Goal: Task Accomplishment & Management: Use online tool/utility

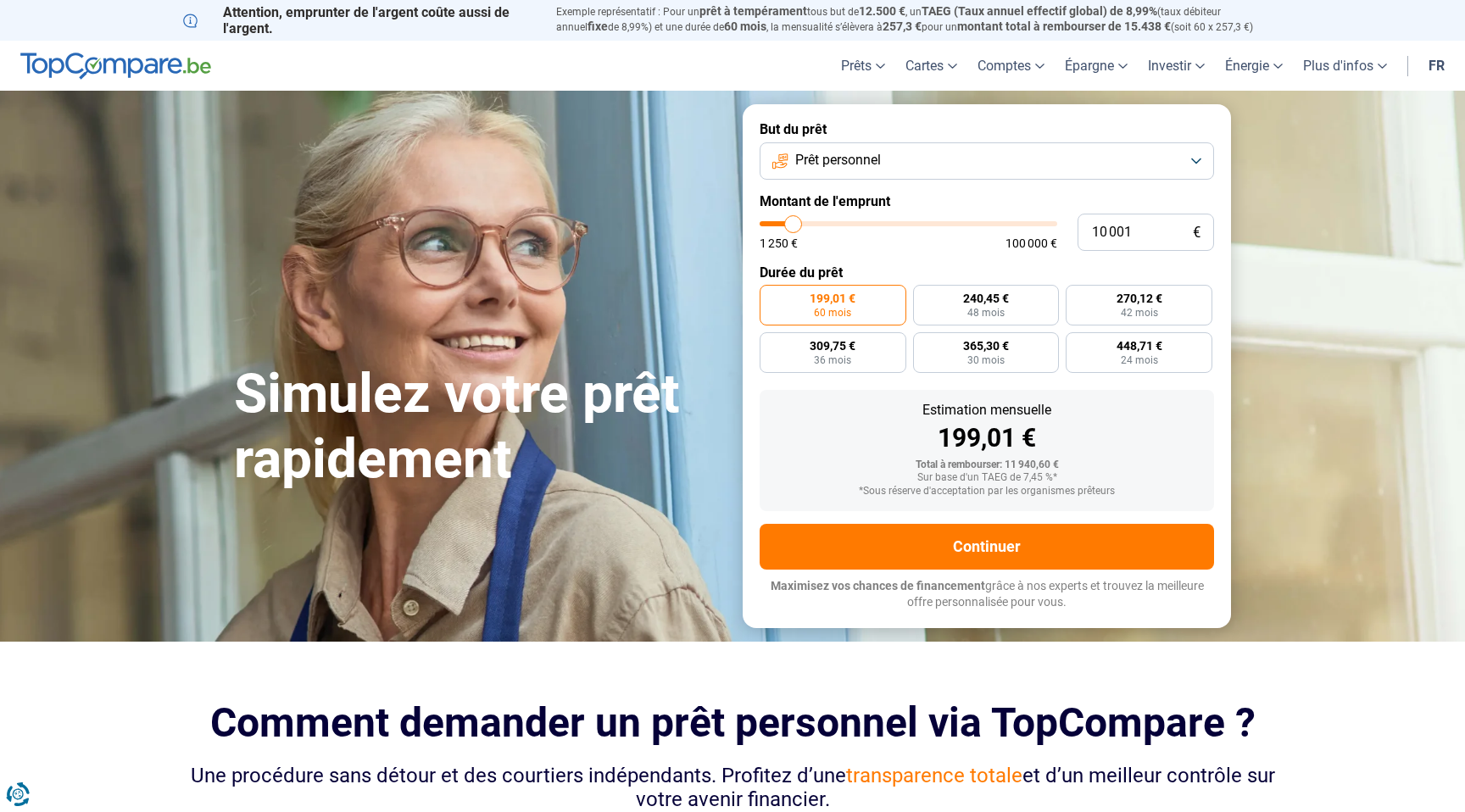
click at [863, 153] on span "Prêt personnel" at bounding box center [838, 160] width 86 height 19
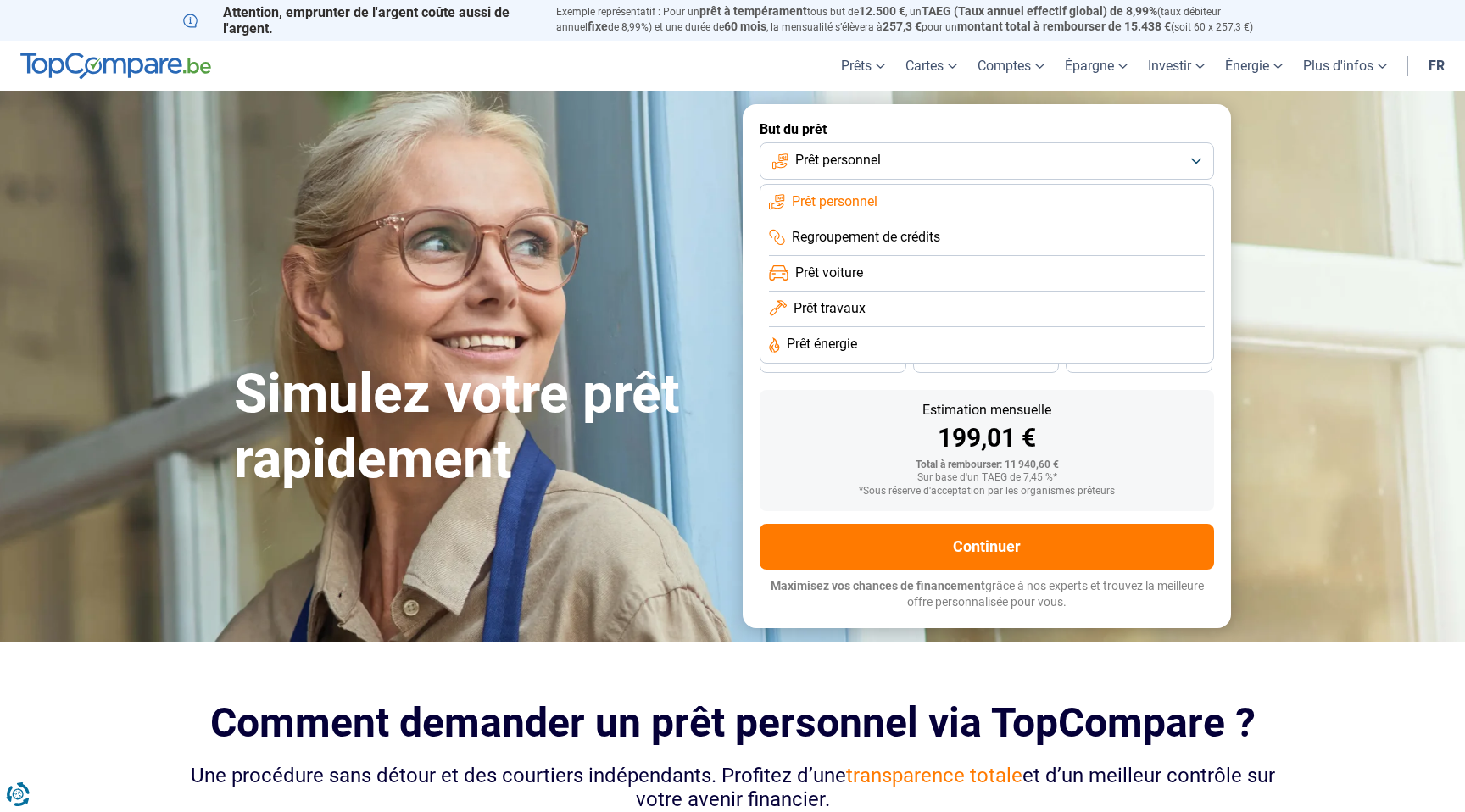
click at [838, 304] on span "Prêt travaux" at bounding box center [829, 308] width 72 height 19
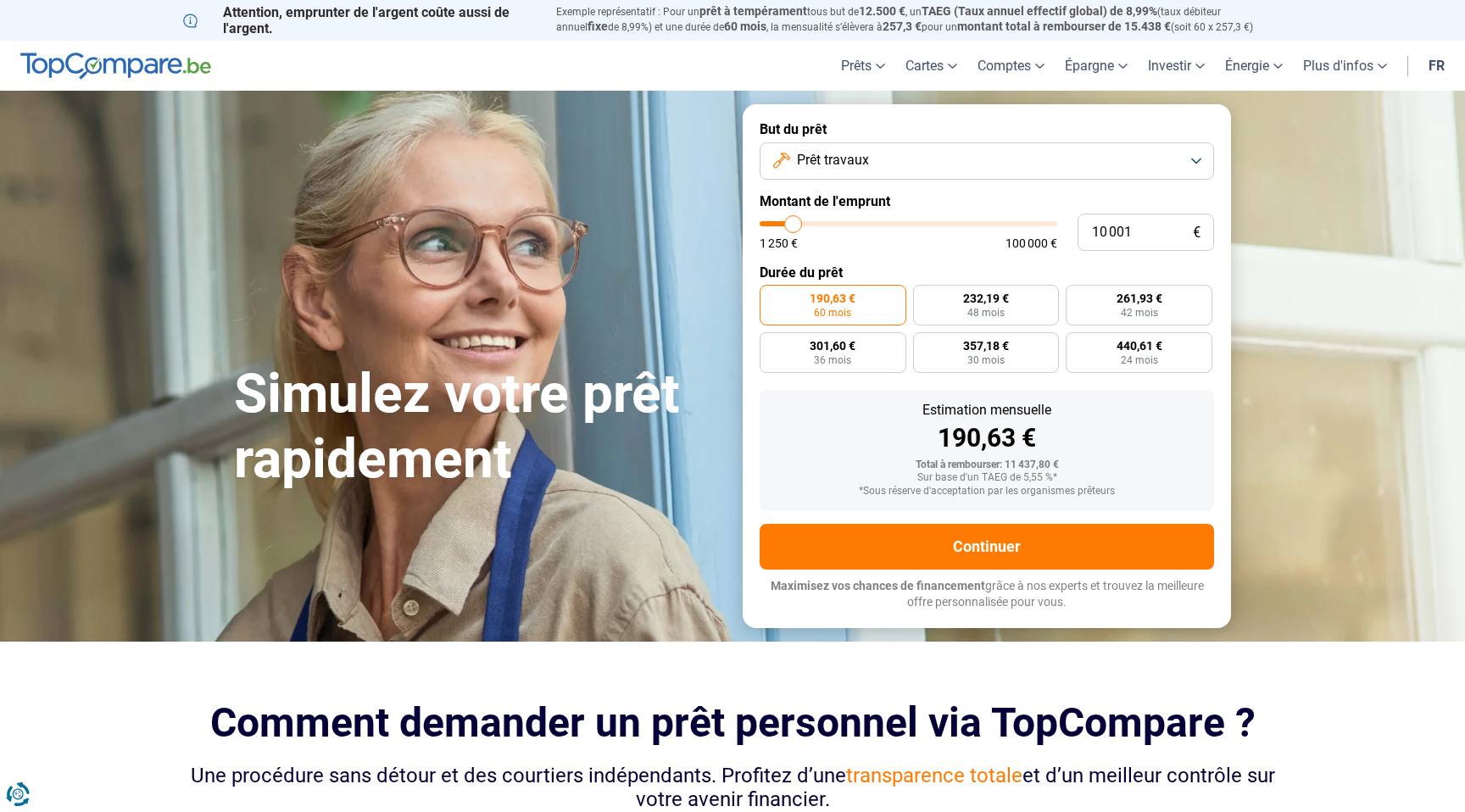
type input "11 250"
type input "11250"
type input "12 000"
type input "12000"
type input "12 500"
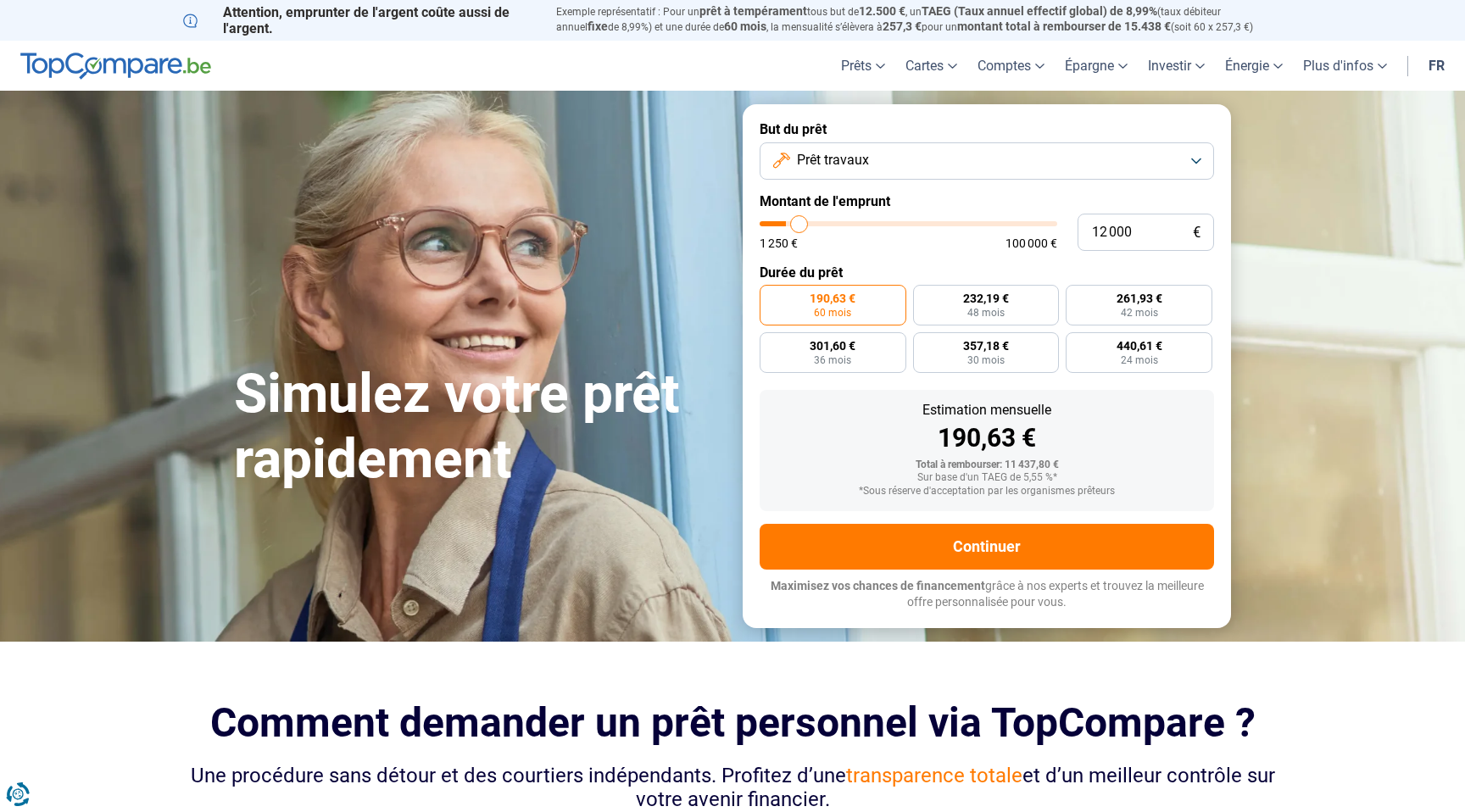
type input "12500"
type input "12 750"
type input "12750"
type input "13 250"
type input "13250"
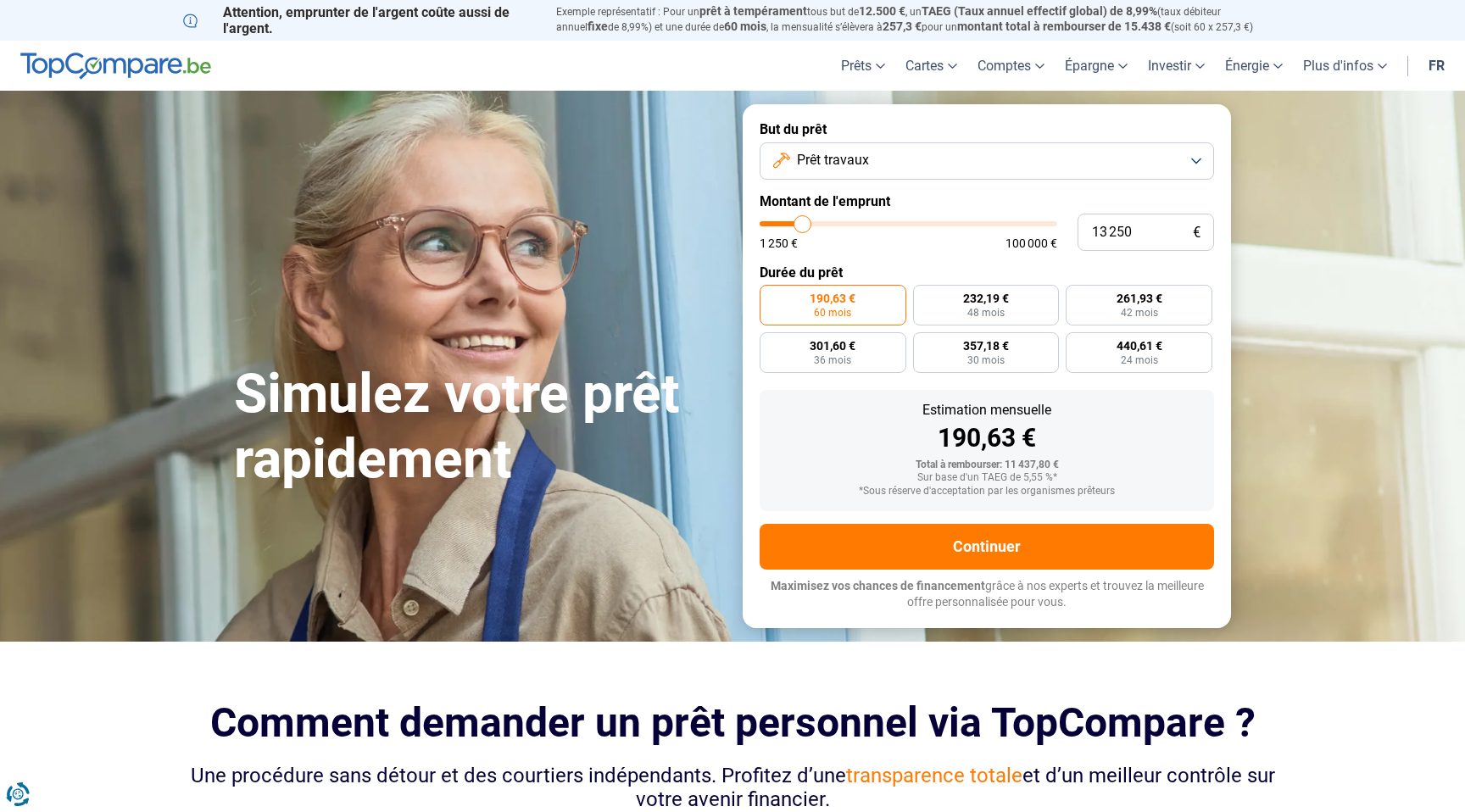
type input "13 750"
type input "13750"
type input "14 000"
type input "14000"
type input "14 250"
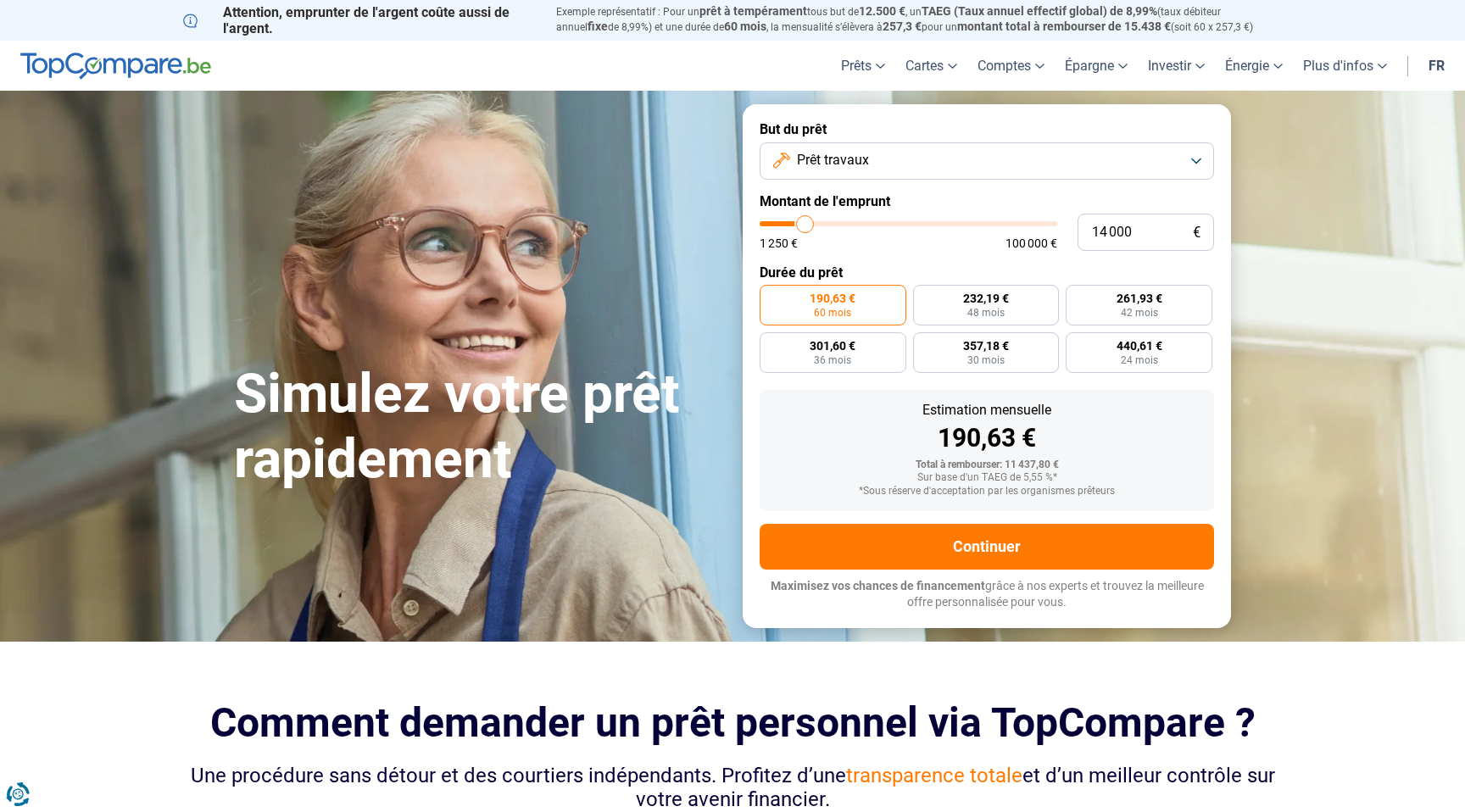
type input "14250"
type input "14 500"
type input "14500"
type input "14 750"
type input "14750"
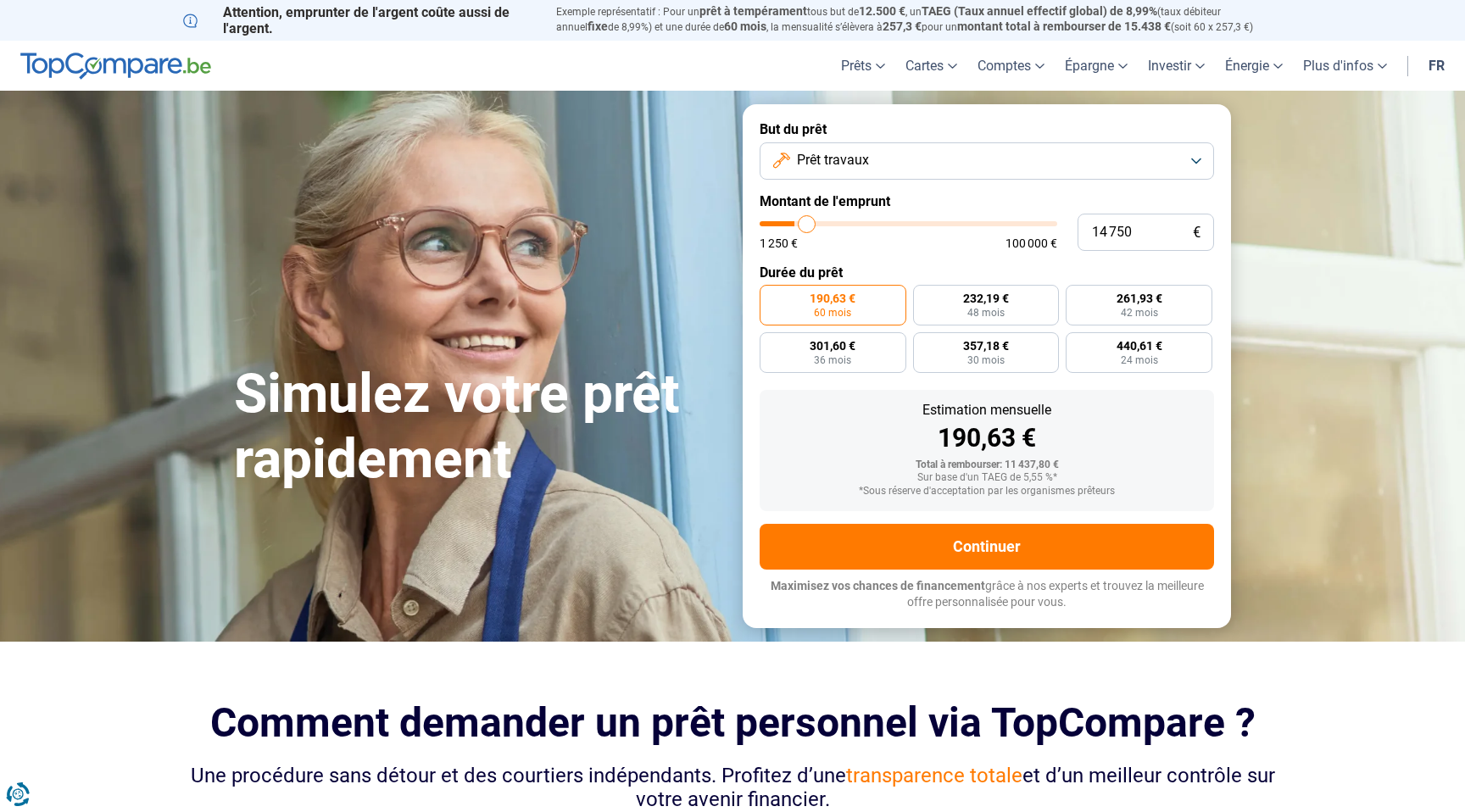
type input "15 000"
type input "15000"
type input "15 250"
type input "15250"
type input "15 500"
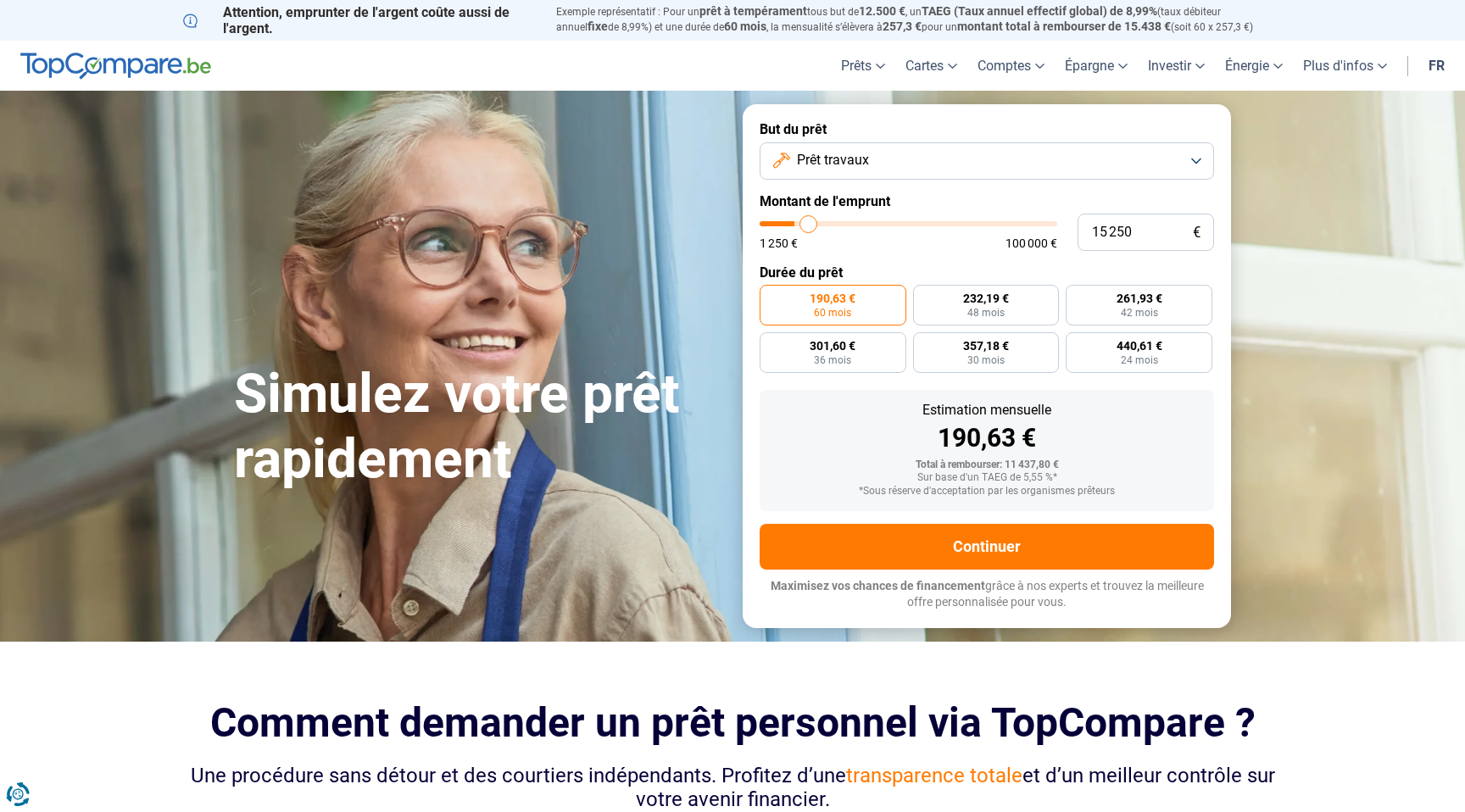
type input "15500"
type input "15 750"
type input "15750"
type input "16 000"
type input "16000"
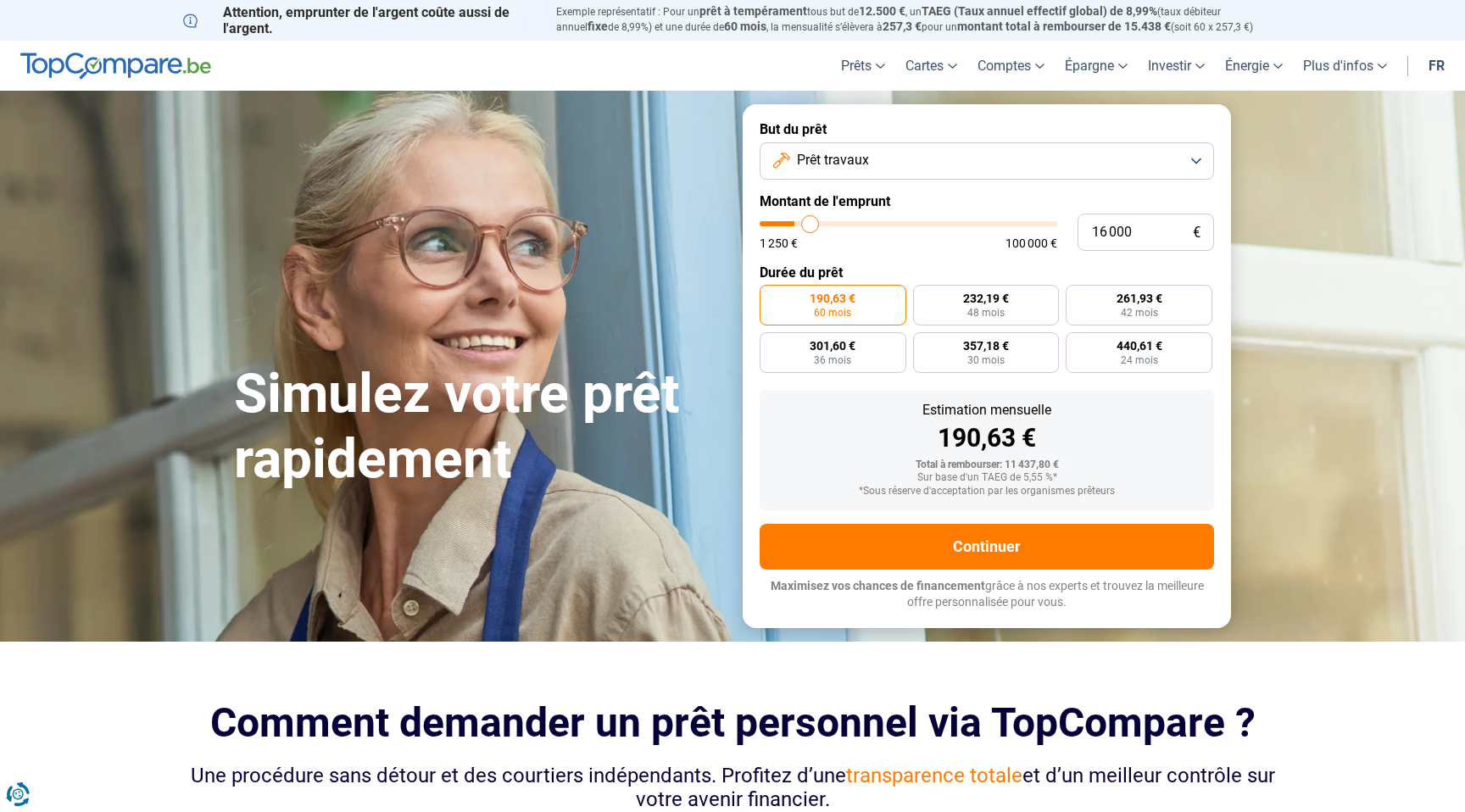
type input "16 250"
type input "16250"
type input "16 500"
type input "16500"
type input "16 750"
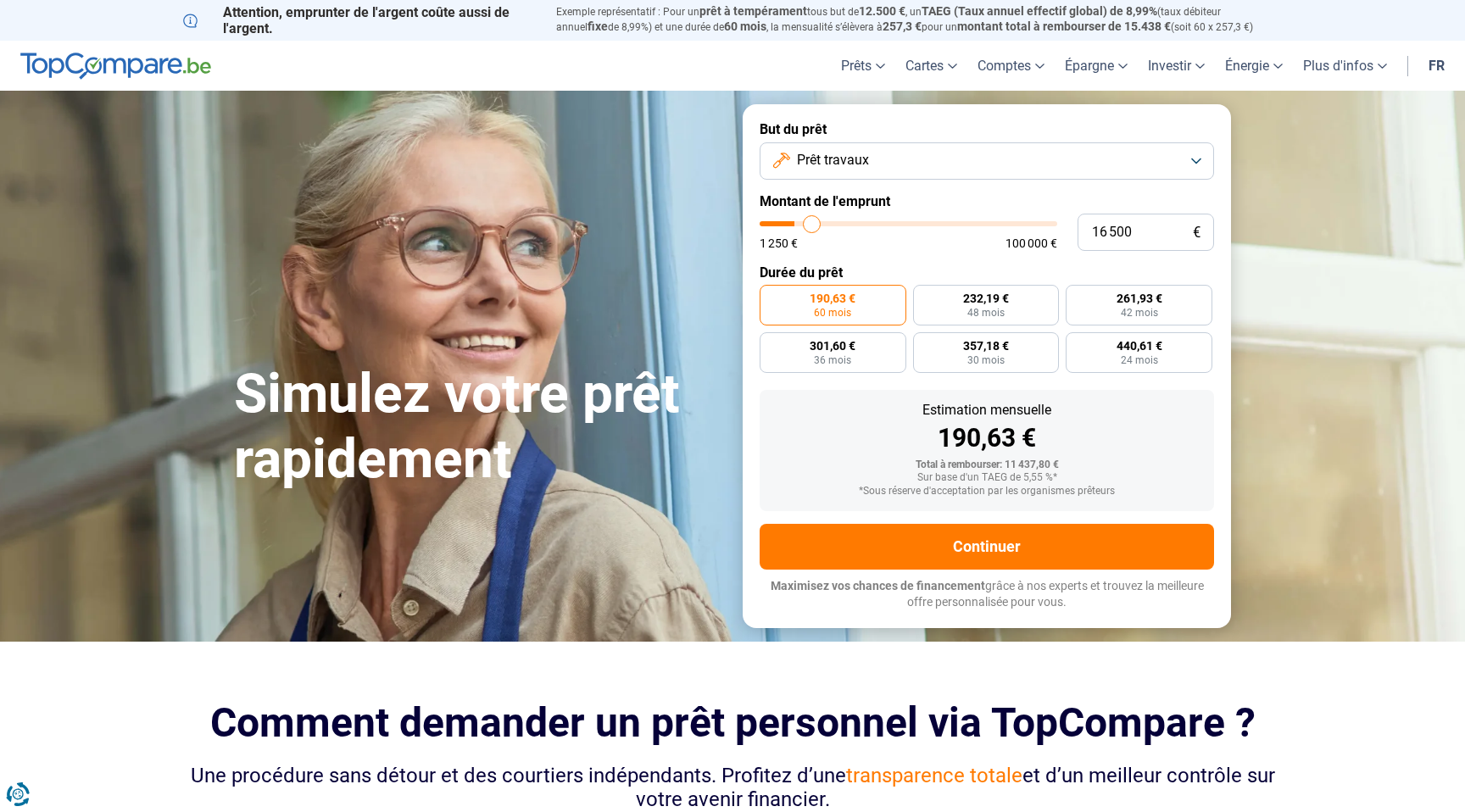
type input "16750"
type input "17 000"
type input "17000"
type input "17 250"
type input "17250"
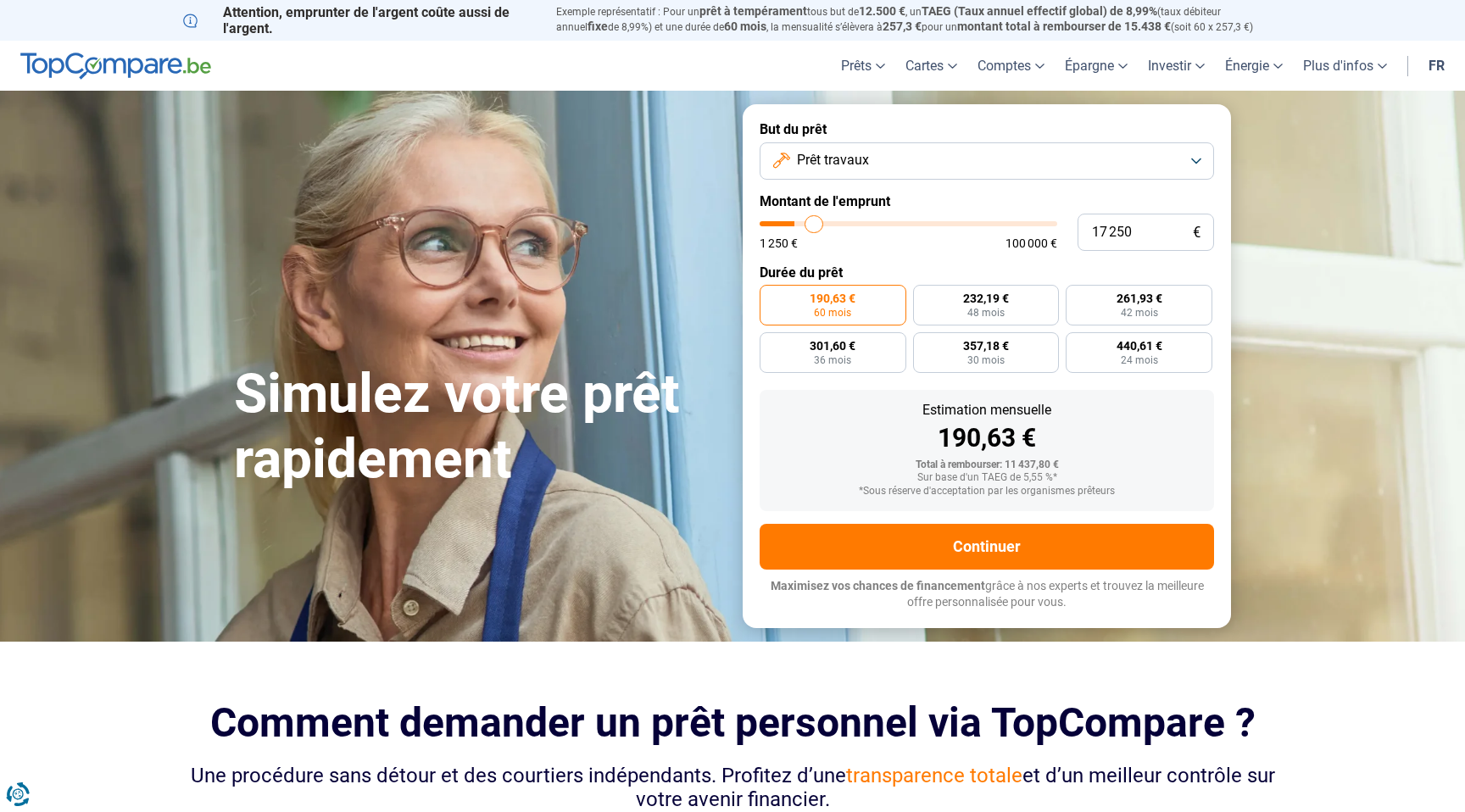
type input "17 500"
type input "17500"
type input "17 750"
type input "17750"
type input "18 000"
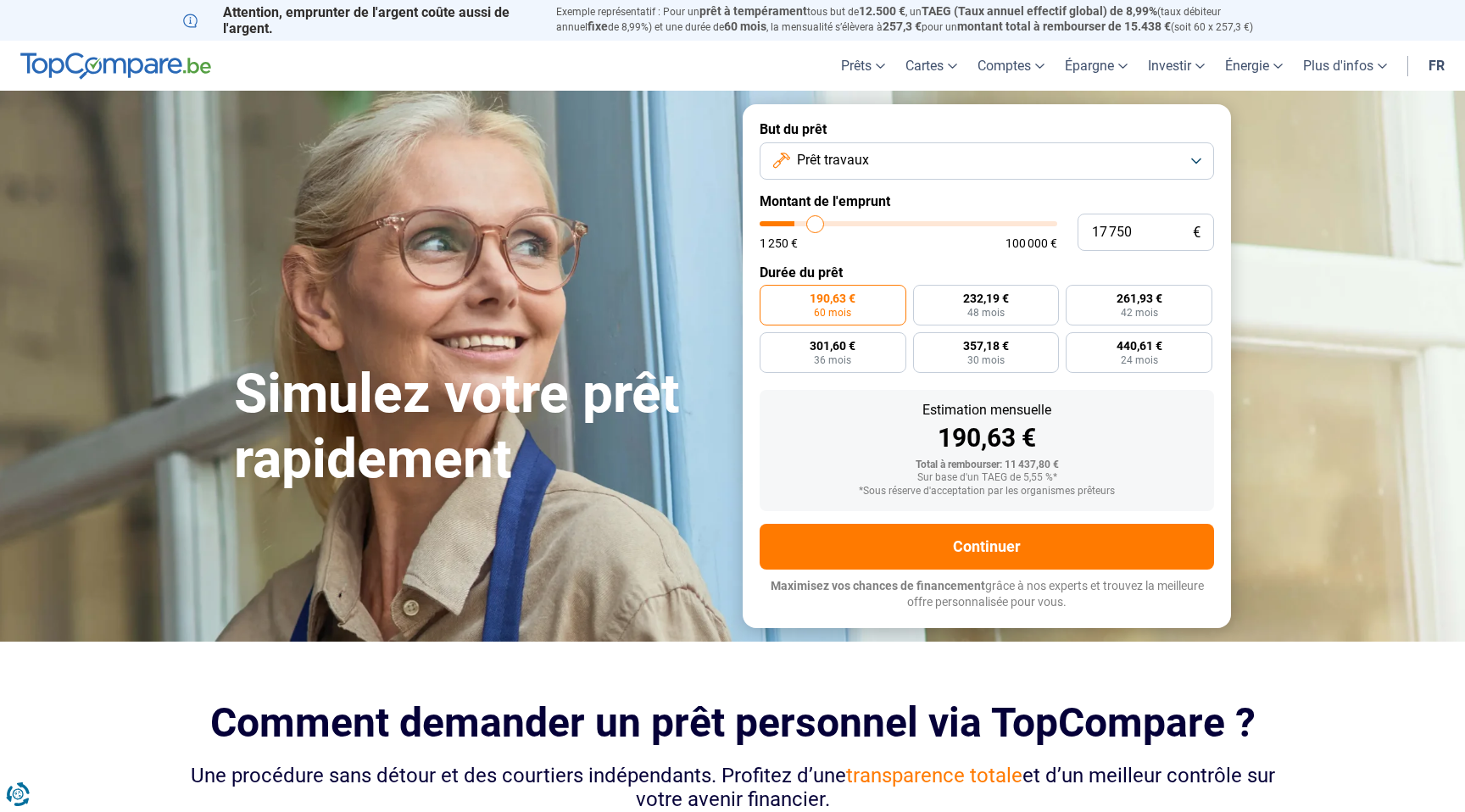
type input "18000"
type input "18 250"
type input "18250"
type input "18 500"
type input "18500"
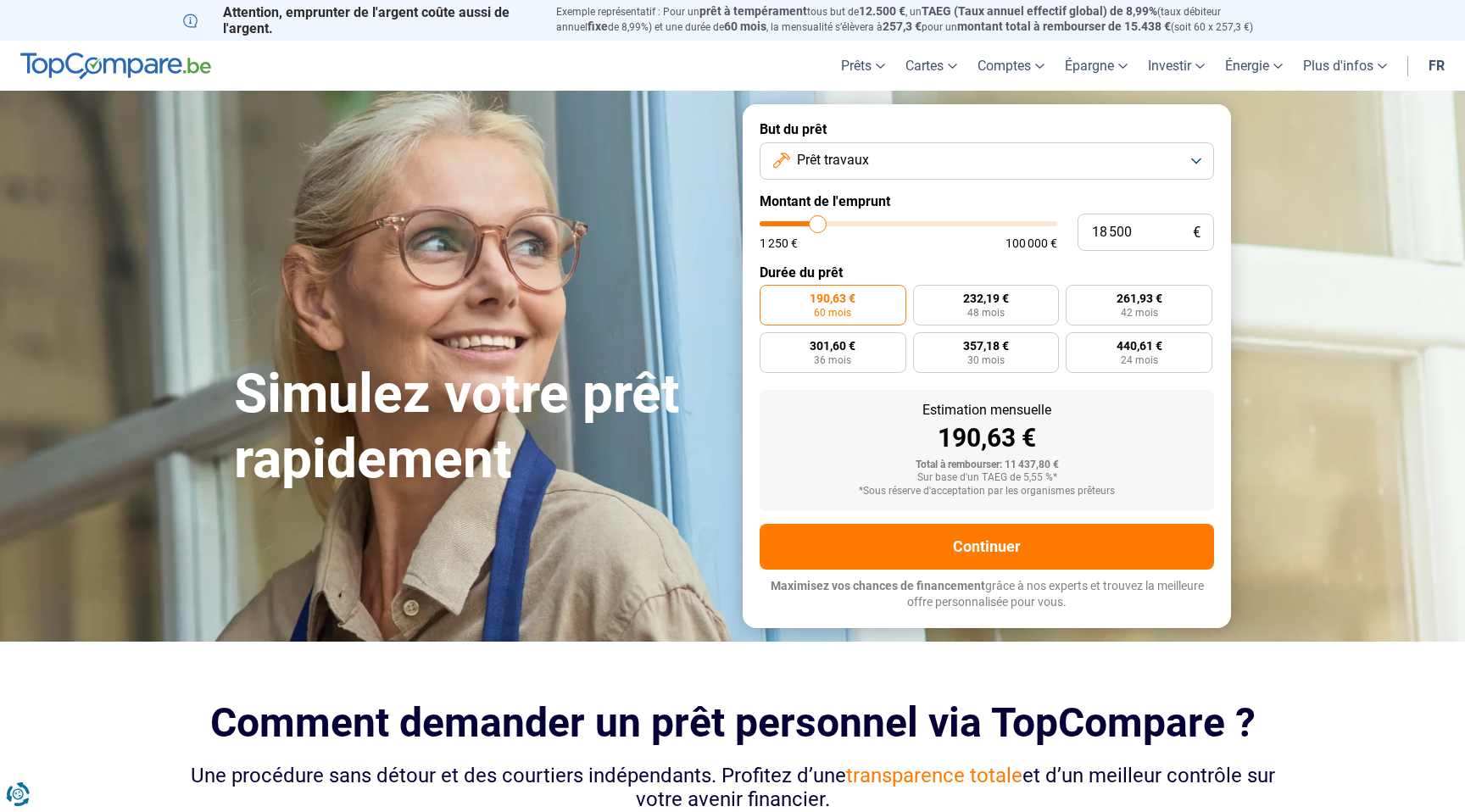
type input "18 750"
type input "18750"
type input "19 250"
type input "19250"
type input "19 500"
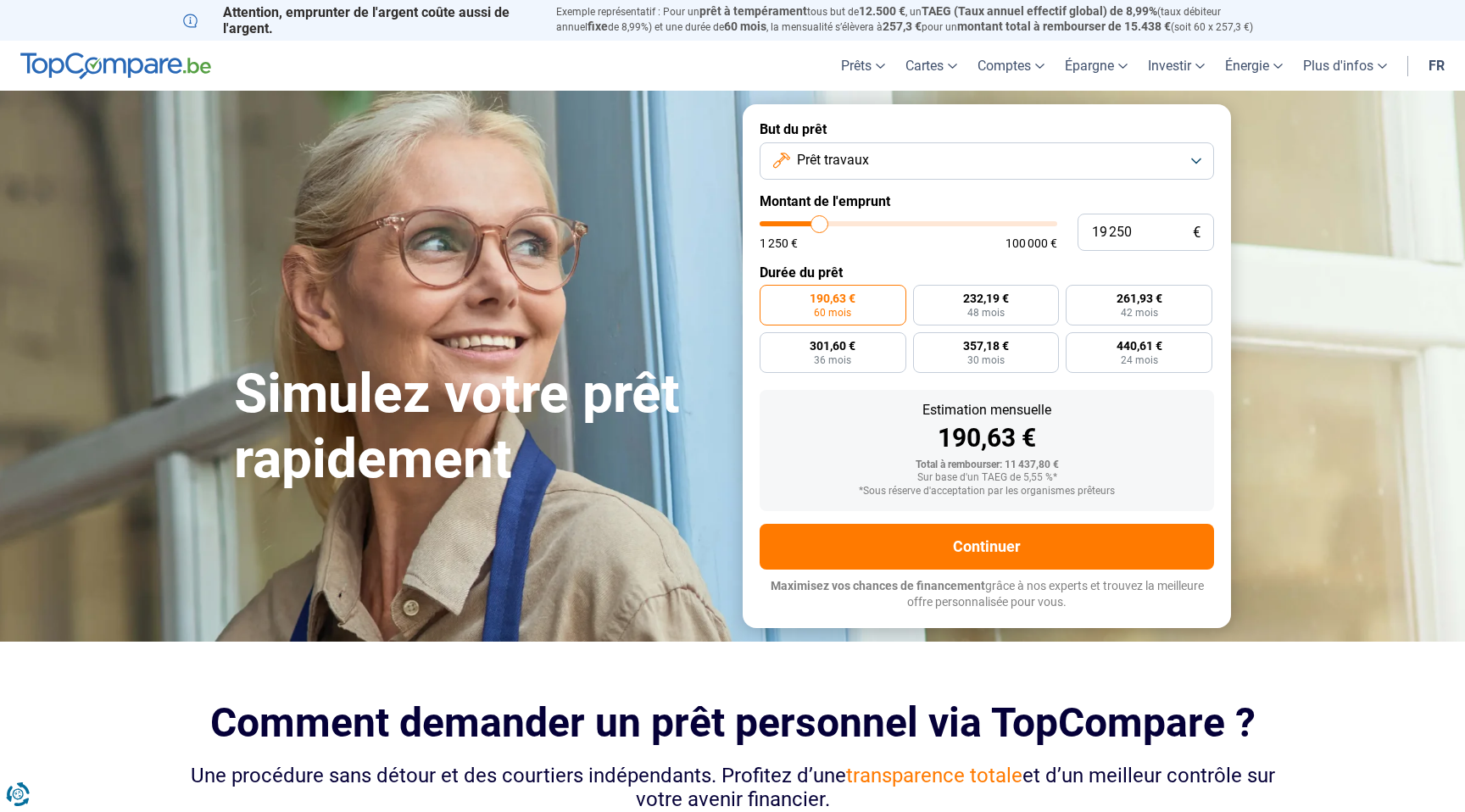
type input "19500"
type input "19 750"
type input "19750"
type input "20 000"
type input "20000"
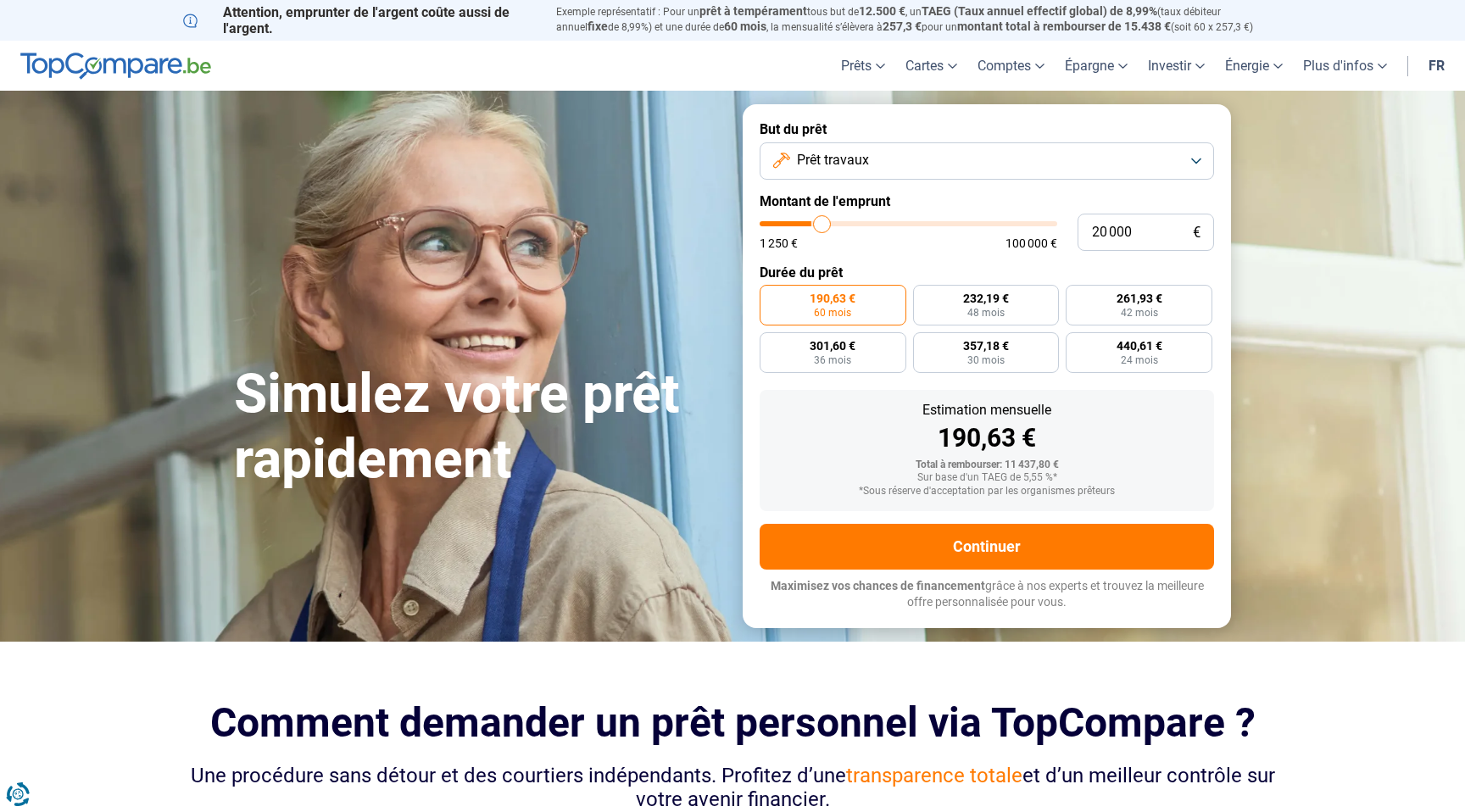
type input "20 250"
type input "20250"
type input "20 500"
type input "20500"
type input "20 750"
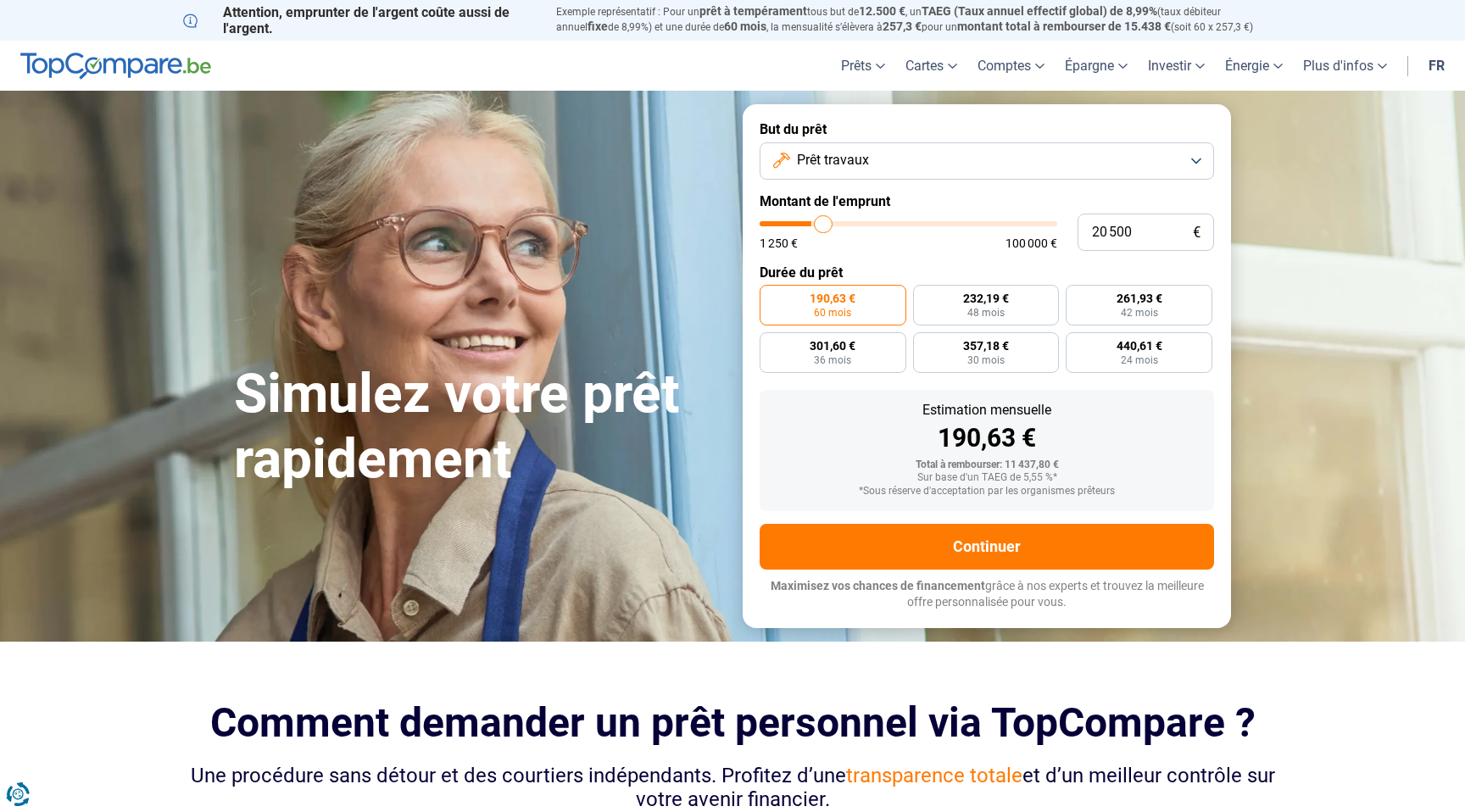
type input "20750"
type input "21 000"
type input "21000"
type input "21 250"
type input "21250"
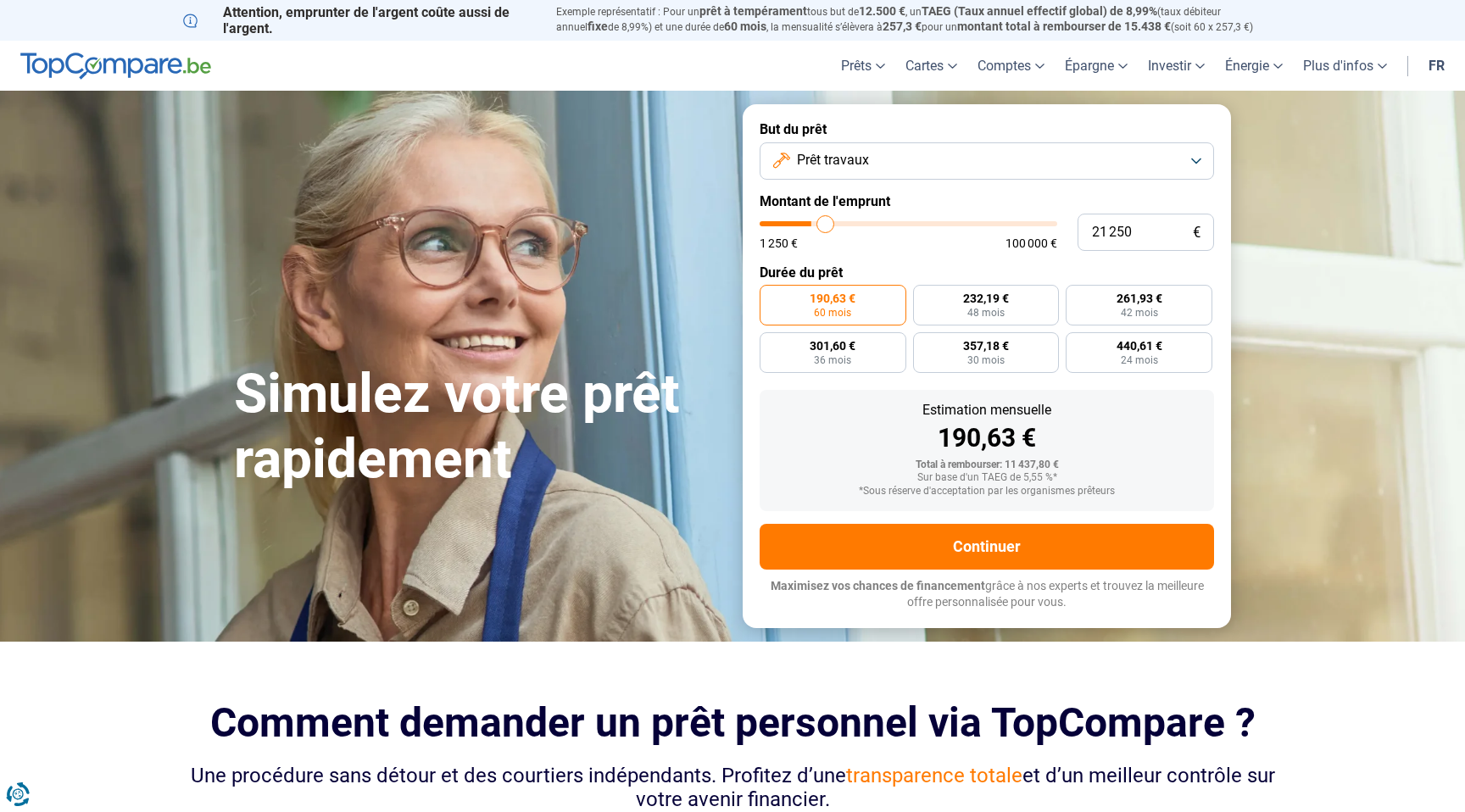
type input "21 500"
type input "21500"
type input "21 750"
type input "21750"
type input "22 000"
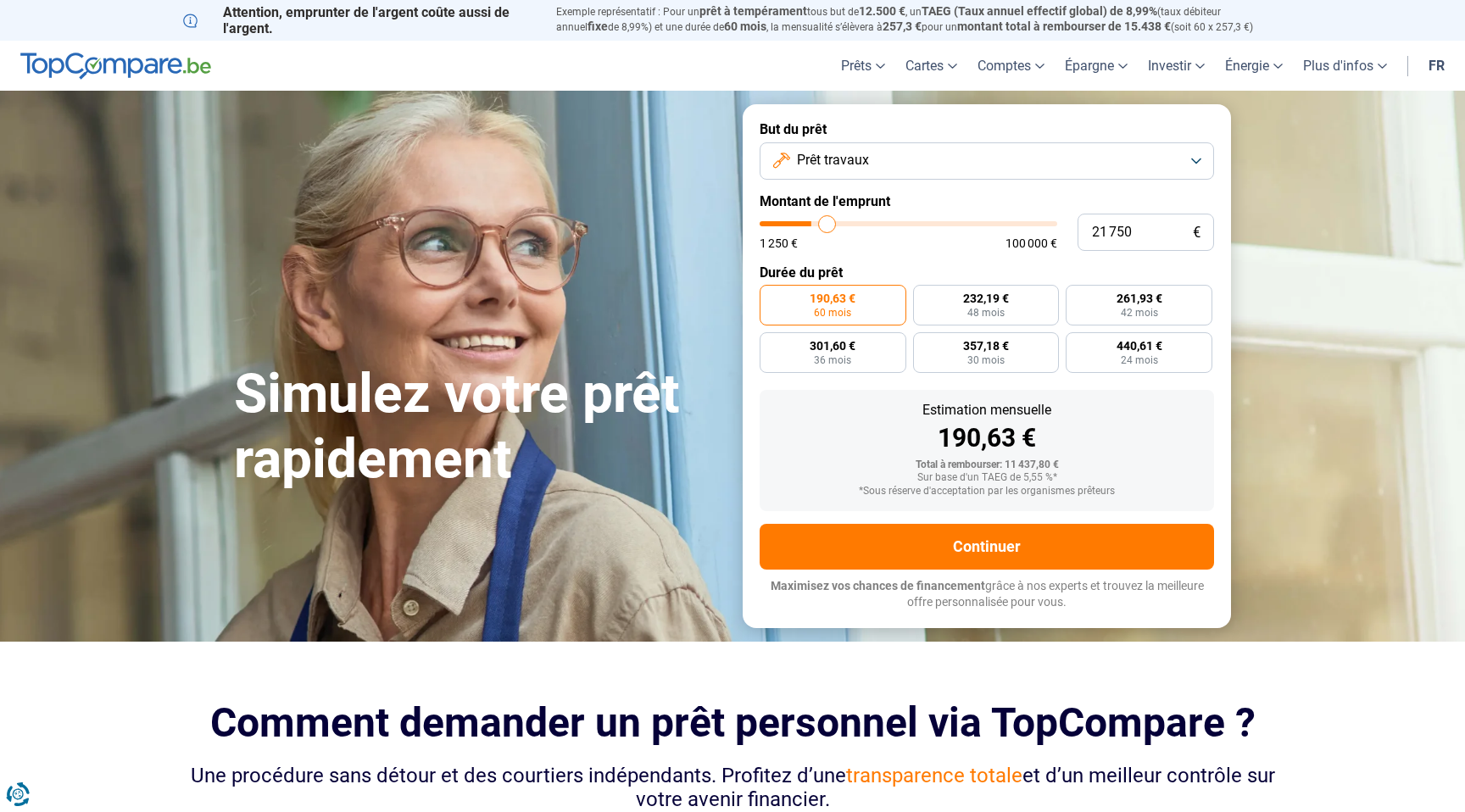
type input "22000"
type input "22 250"
type input "22250"
type input "22 500"
type input "22500"
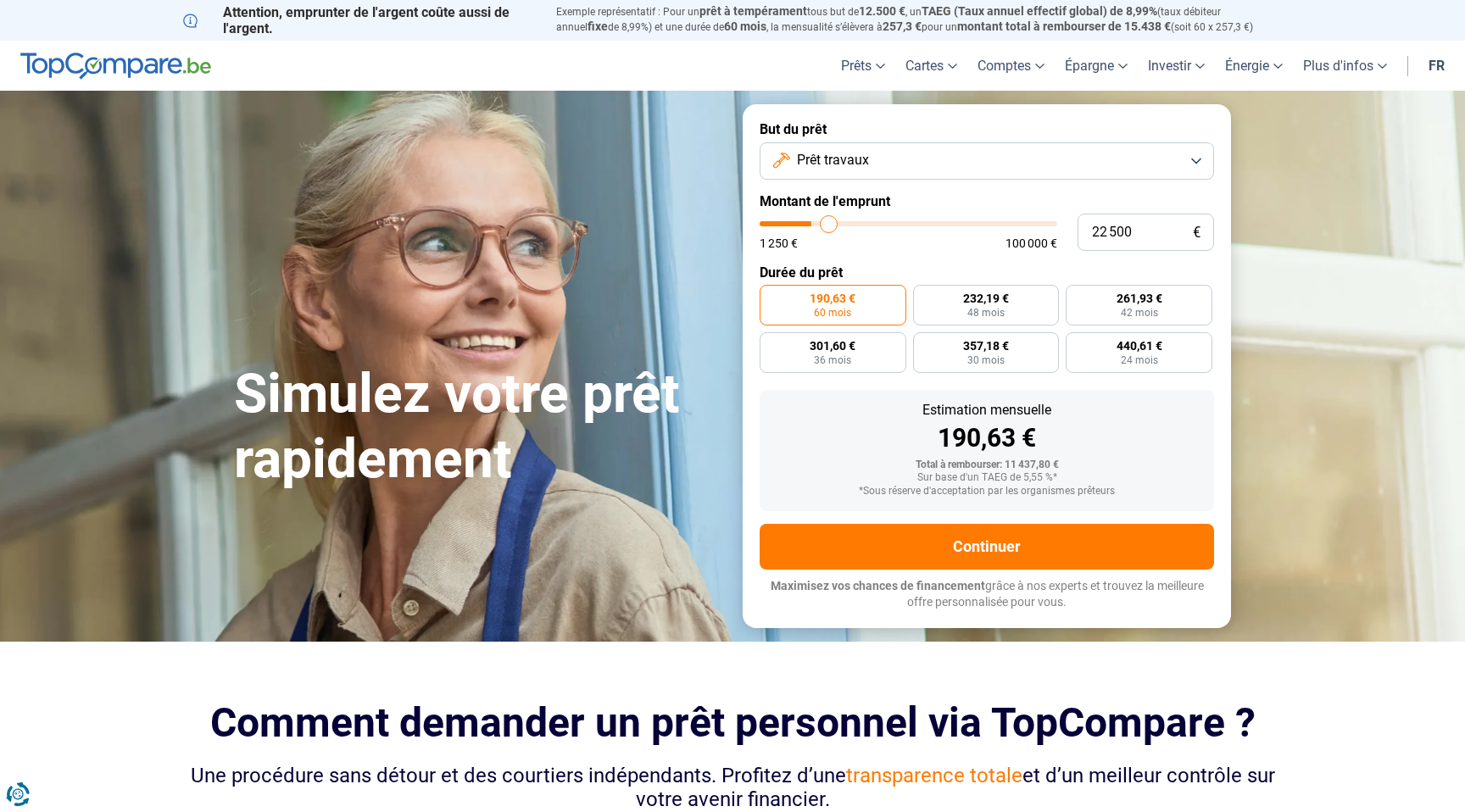
type input "22 750"
type input "22750"
type input "23 250"
type input "23250"
type input "23 500"
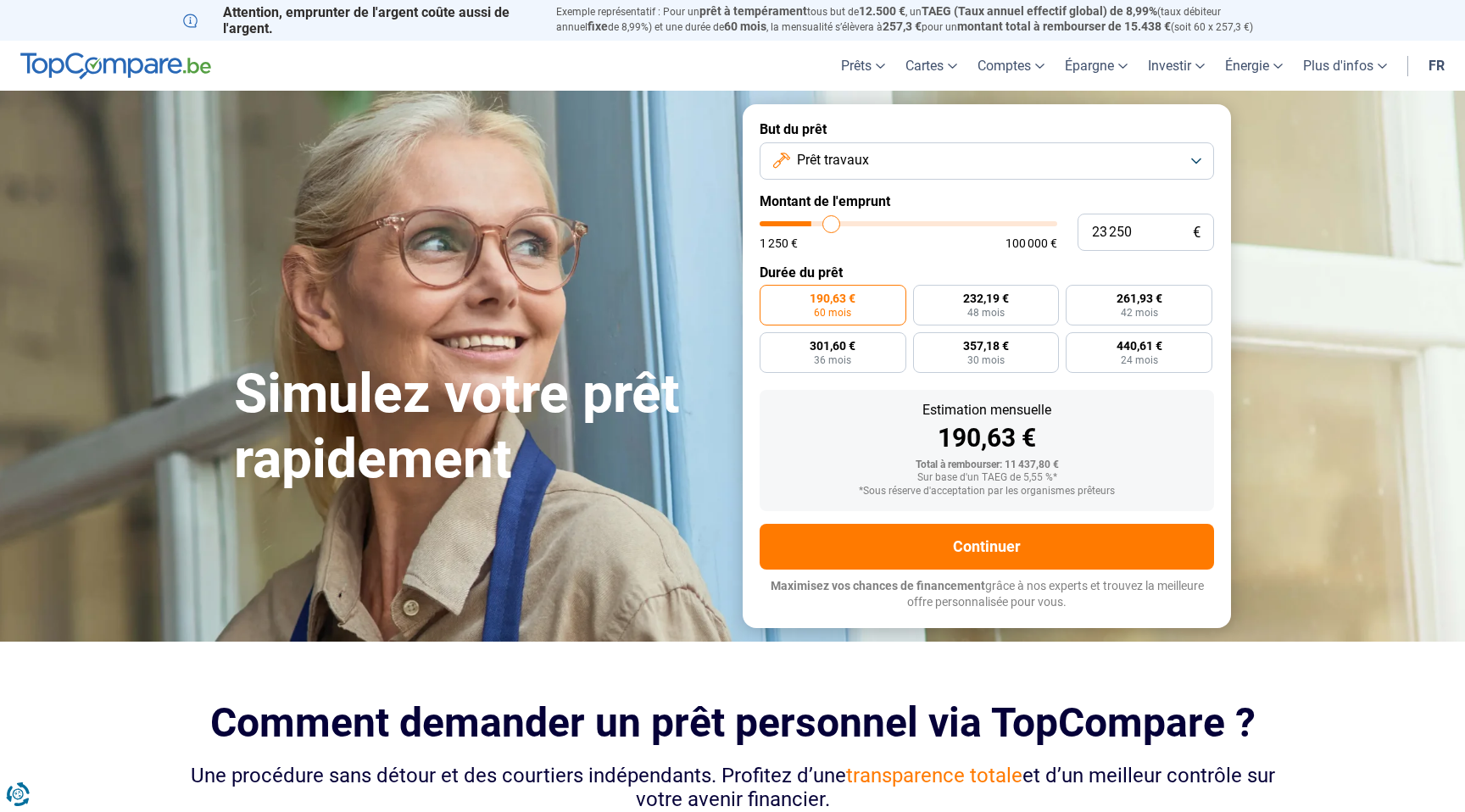
type input "23500"
type input "23 750"
type input "23750"
type input "24 000"
type input "24000"
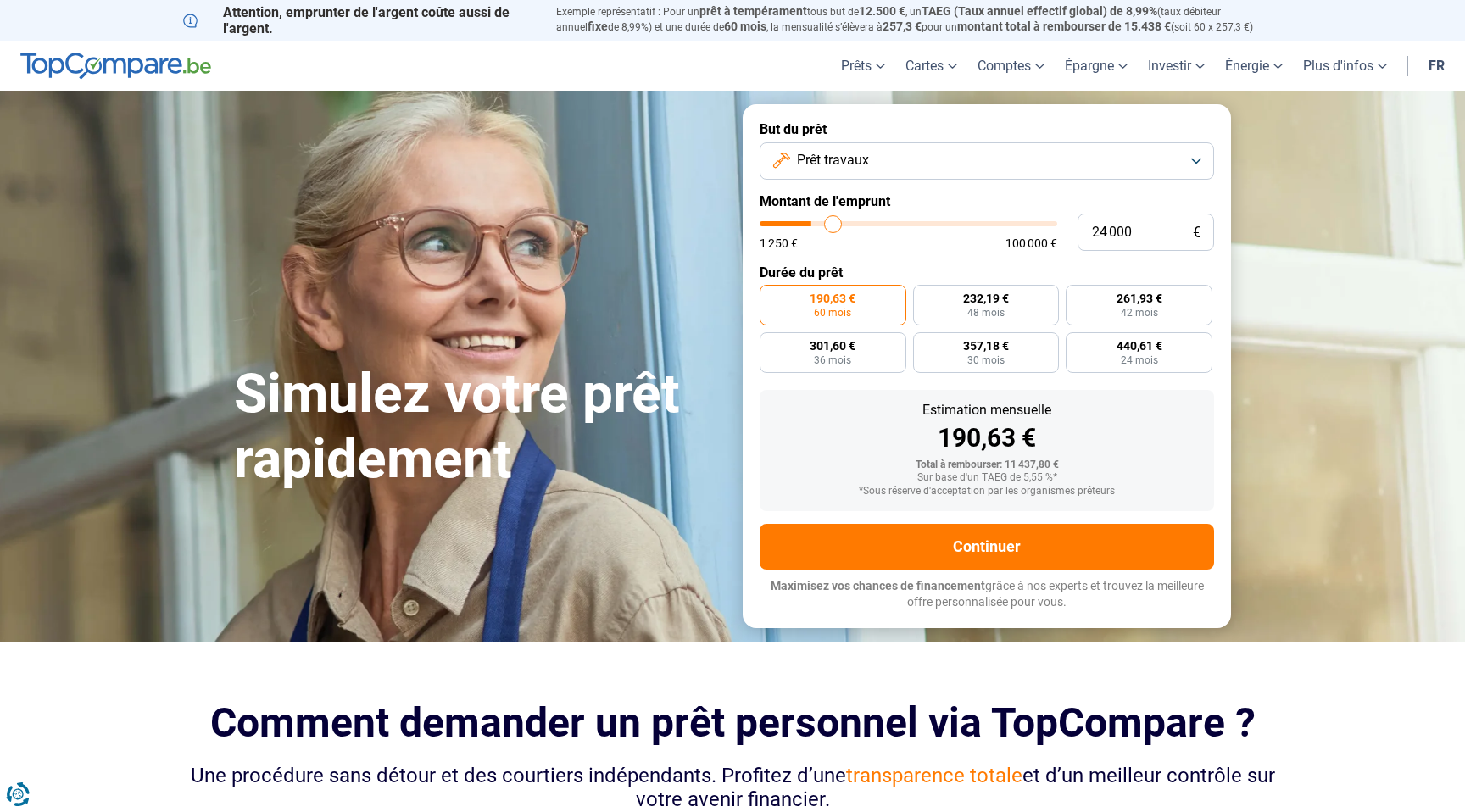
type input "24 250"
type input "24250"
type input "24 500"
type input "24500"
type input "24 750"
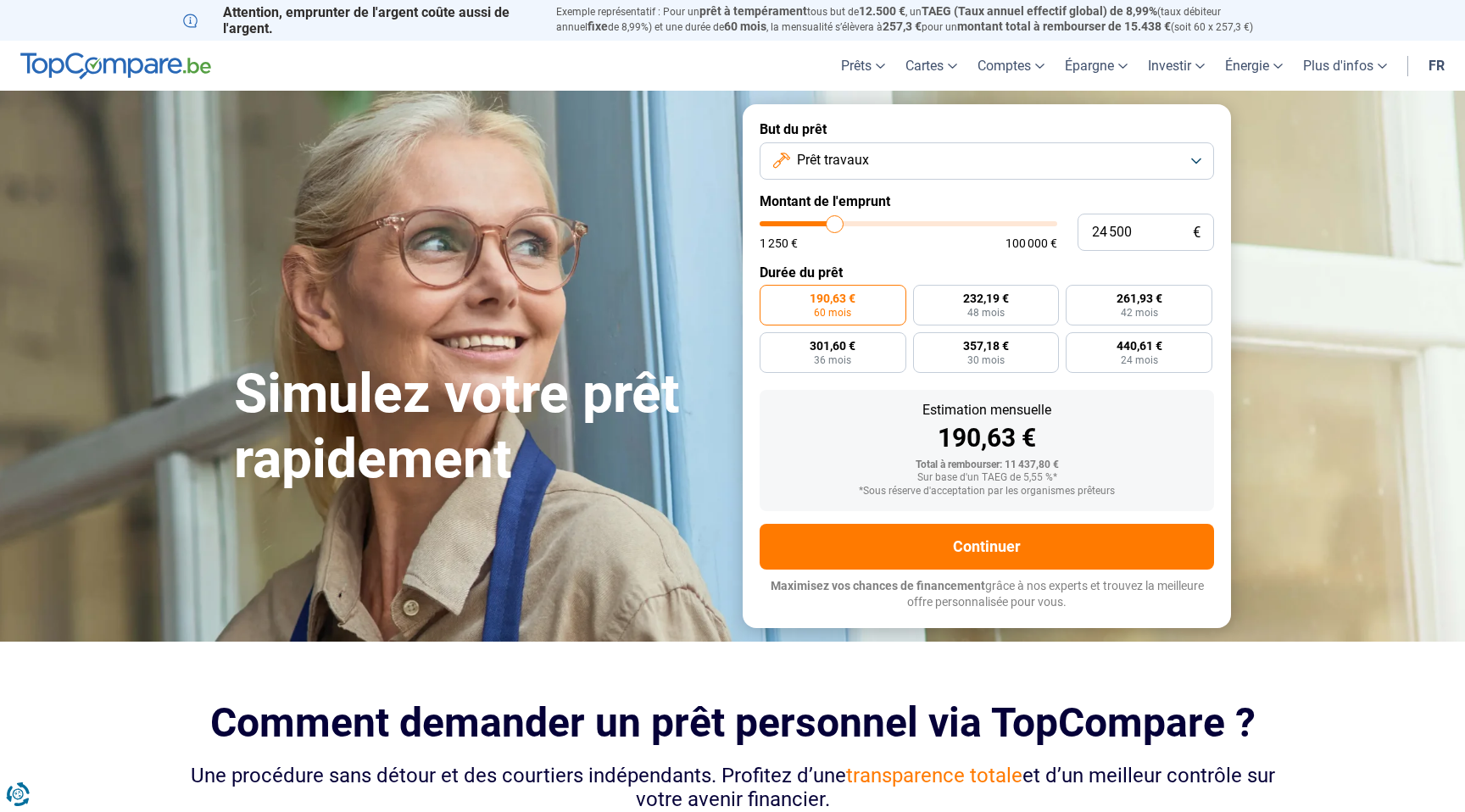
type input "24750"
type input "25 000"
type input "25000"
type input "25 250"
type input "25250"
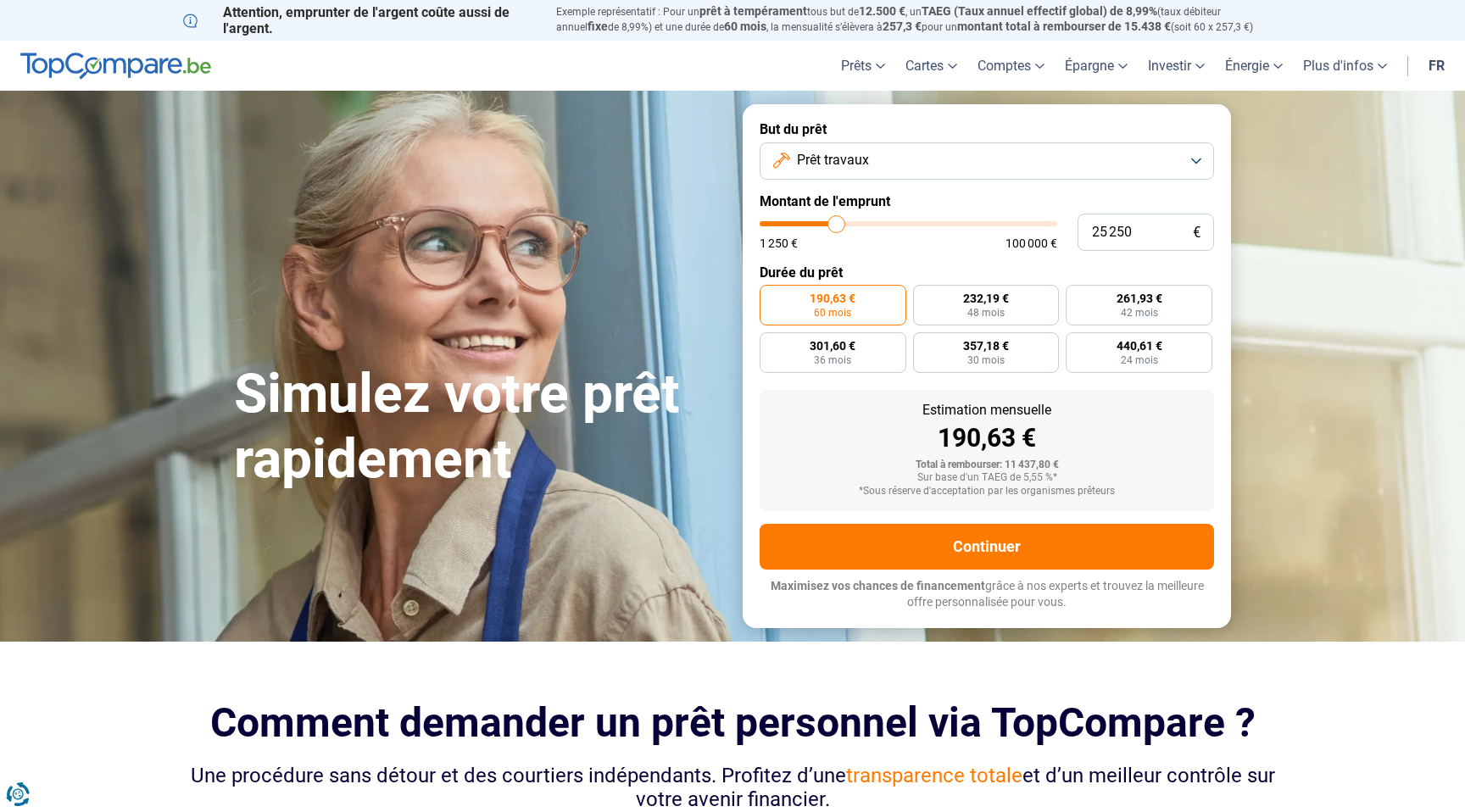
type input "25 500"
type input "25500"
type input "25 750"
type input "25750"
type input "26 000"
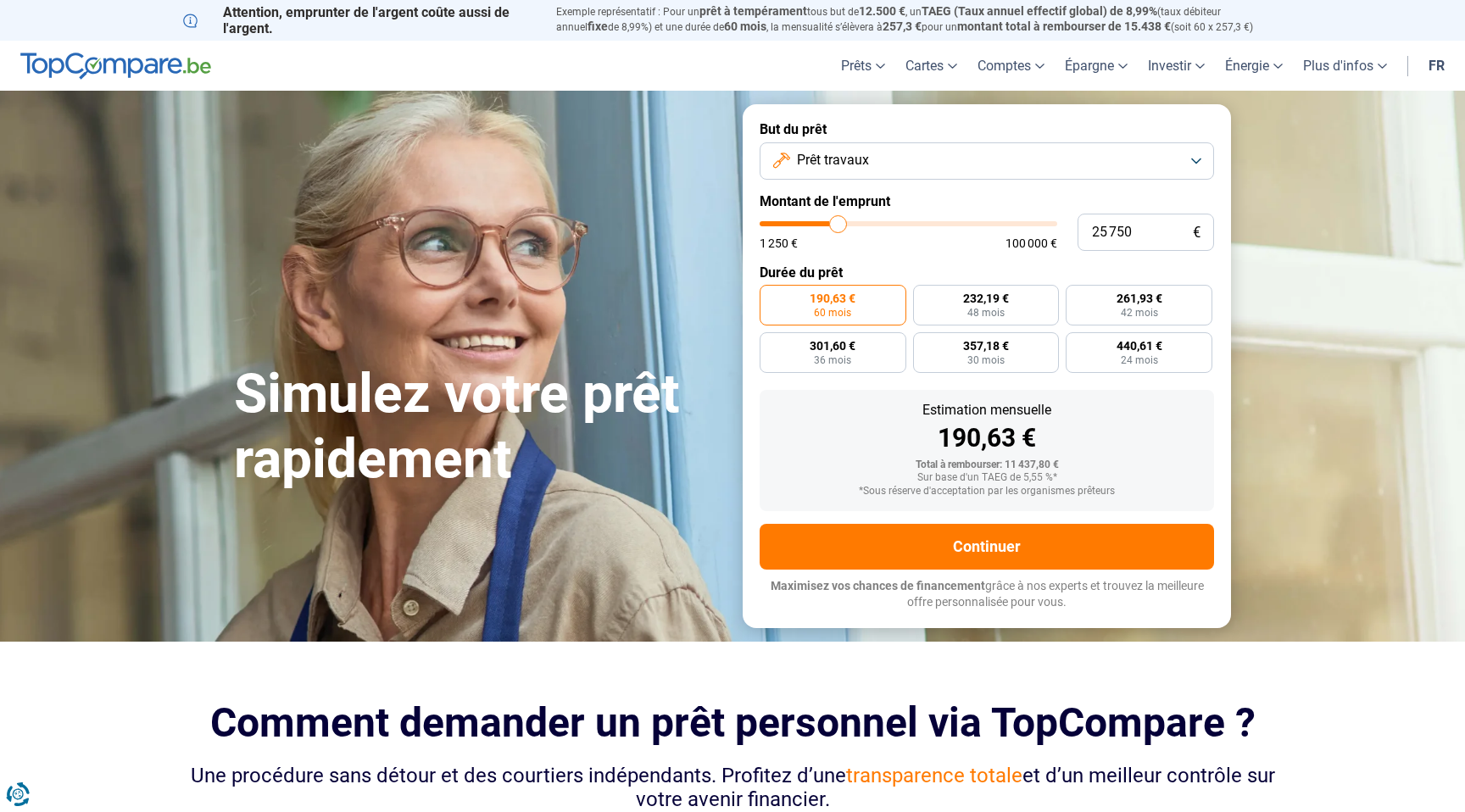
type input "26000"
type input "26 500"
type input "26500"
type input "27 000"
type input "27000"
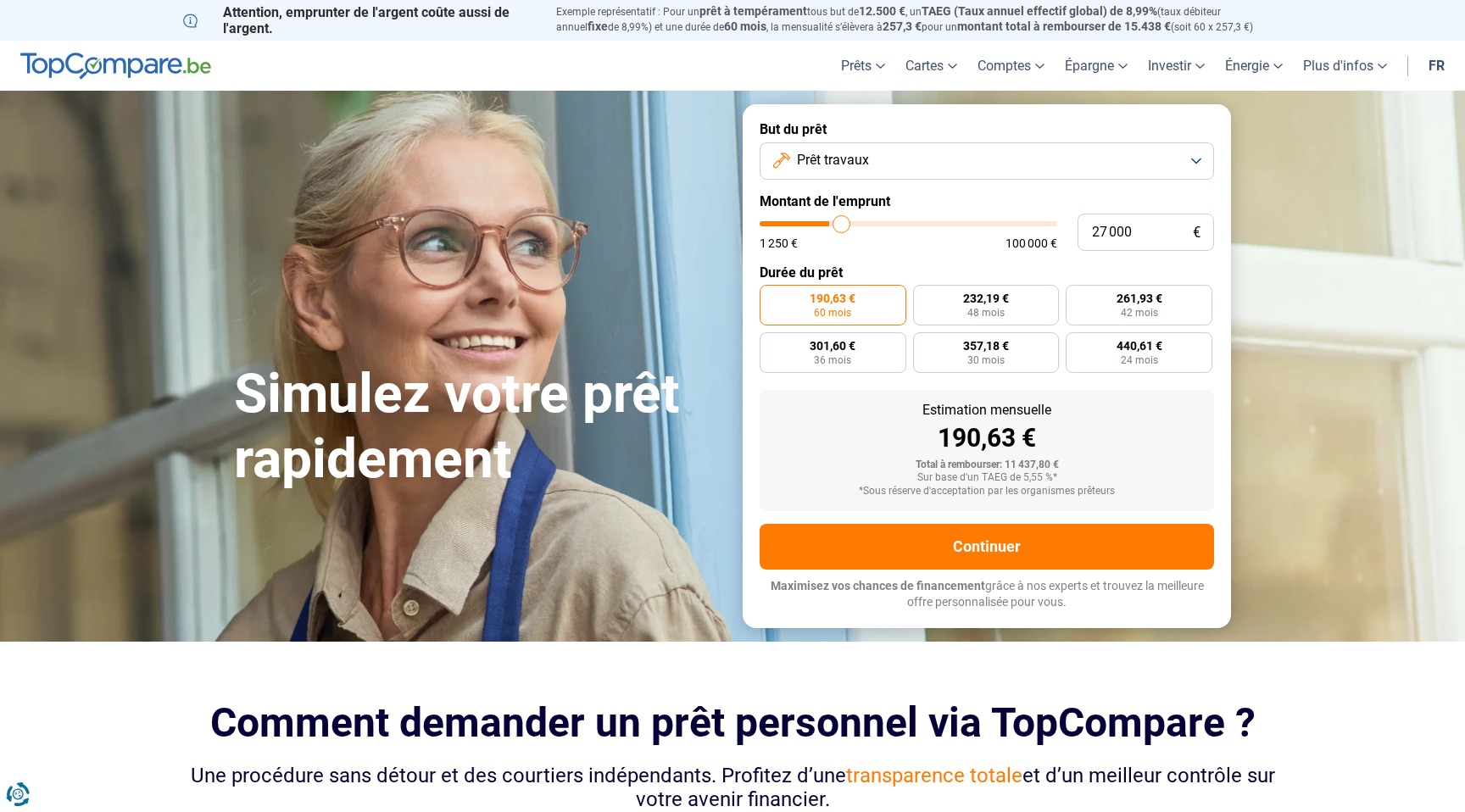
type input "27 500"
type input "27500"
type input "27 750"
type input "27750"
type input "28 000"
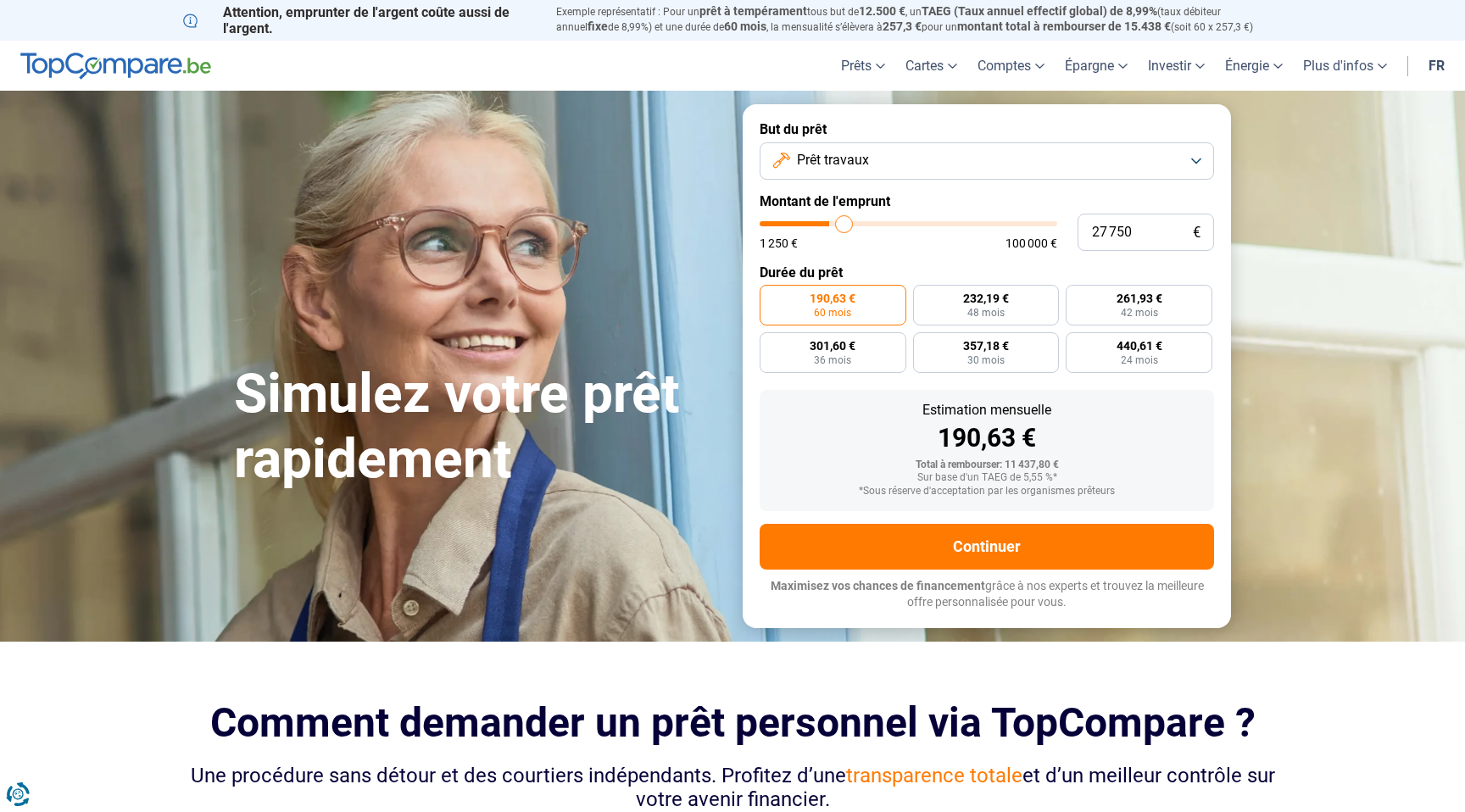
type input "28000"
type input "28 250"
type input "28250"
type input "28 500"
type input "28500"
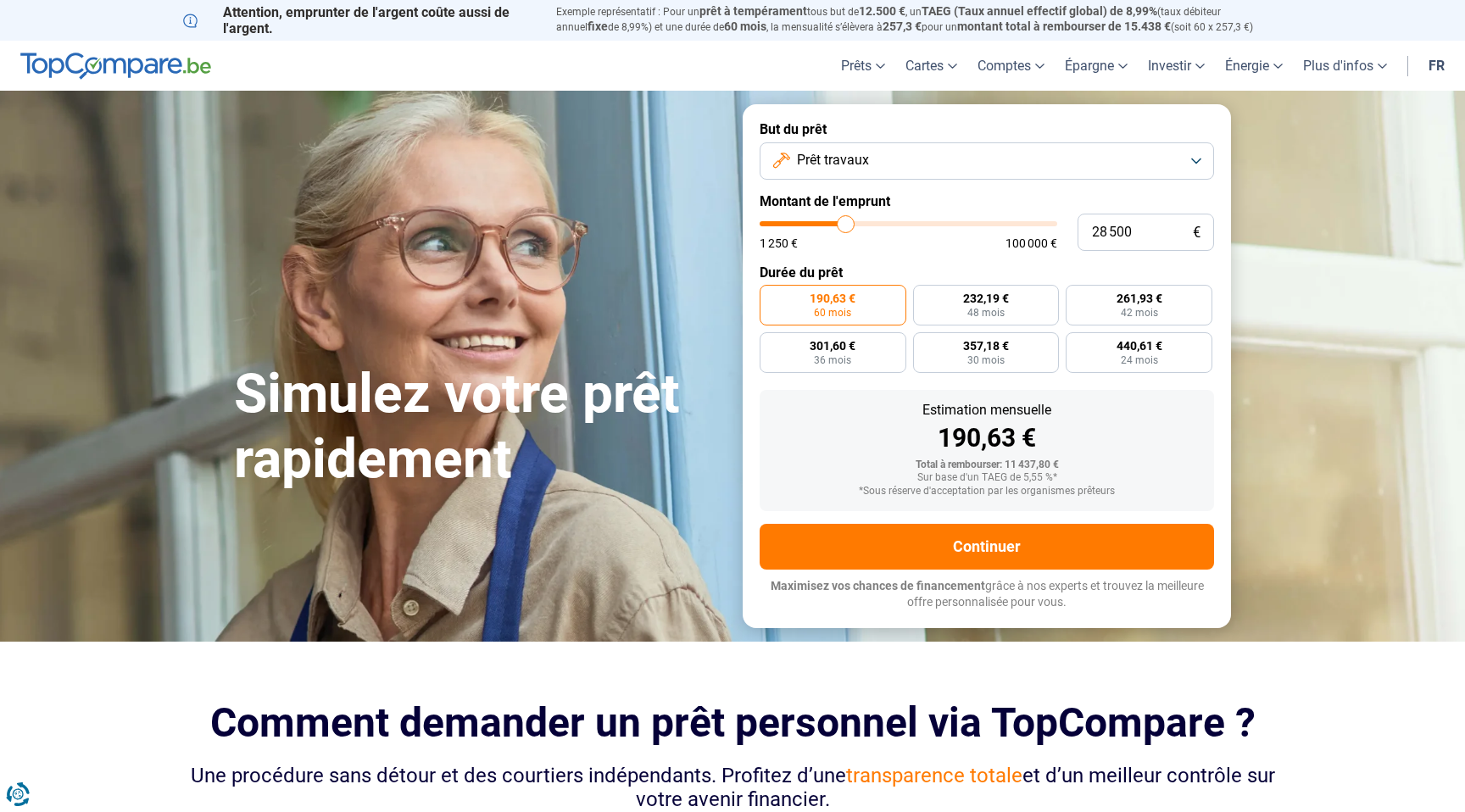
type input "28 750"
type input "28750"
type input "29 000"
type input "29000"
type input "29 250"
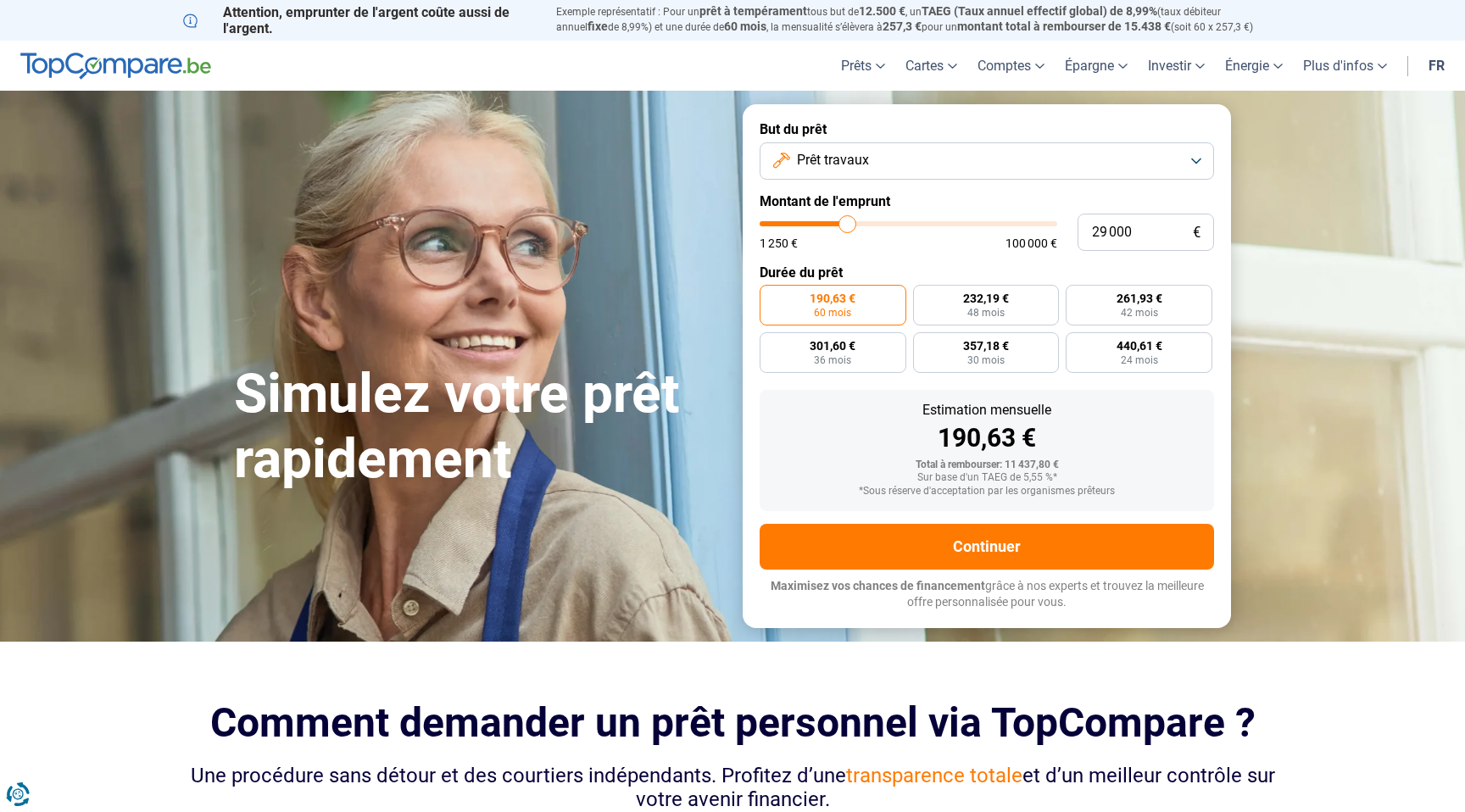
type input "29250"
type input "29 500"
type input "29500"
type input "29 750"
type input "29750"
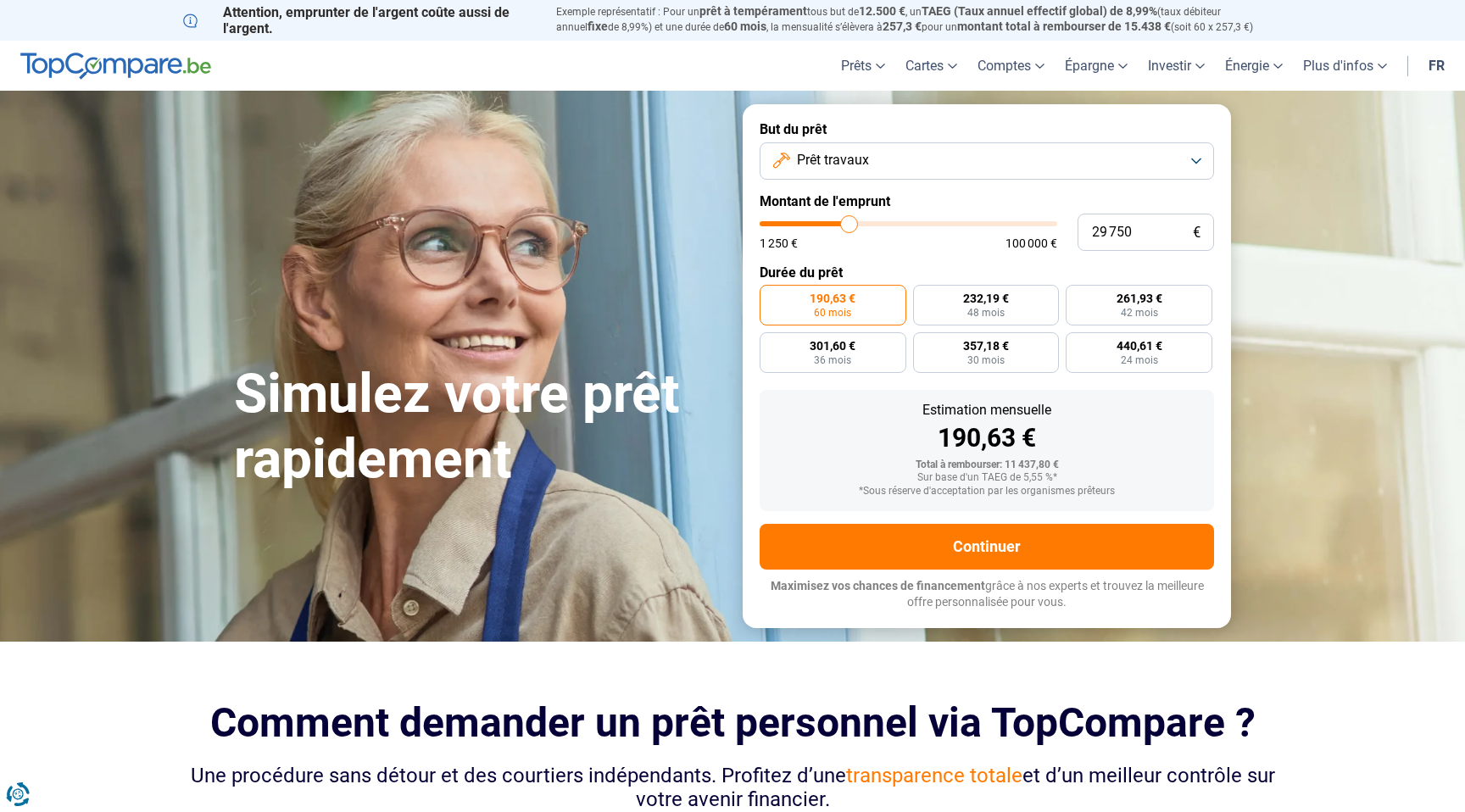
type input "30 000"
type input "30000"
type input "30 250"
type input "30250"
type input "30 500"
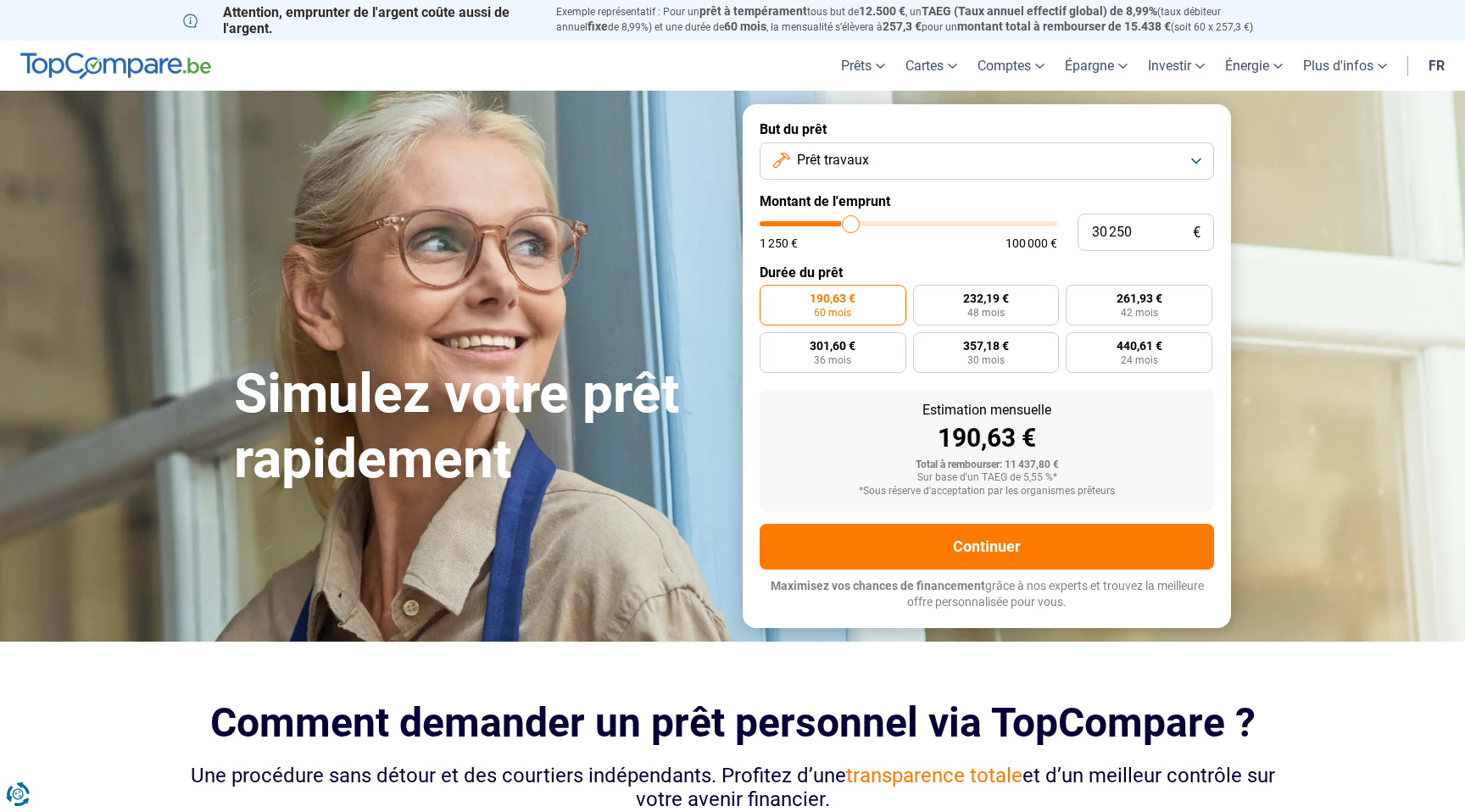
type input "30500"
type input "30 750"
type input "30750"
type input "31 000"
type input "31000"
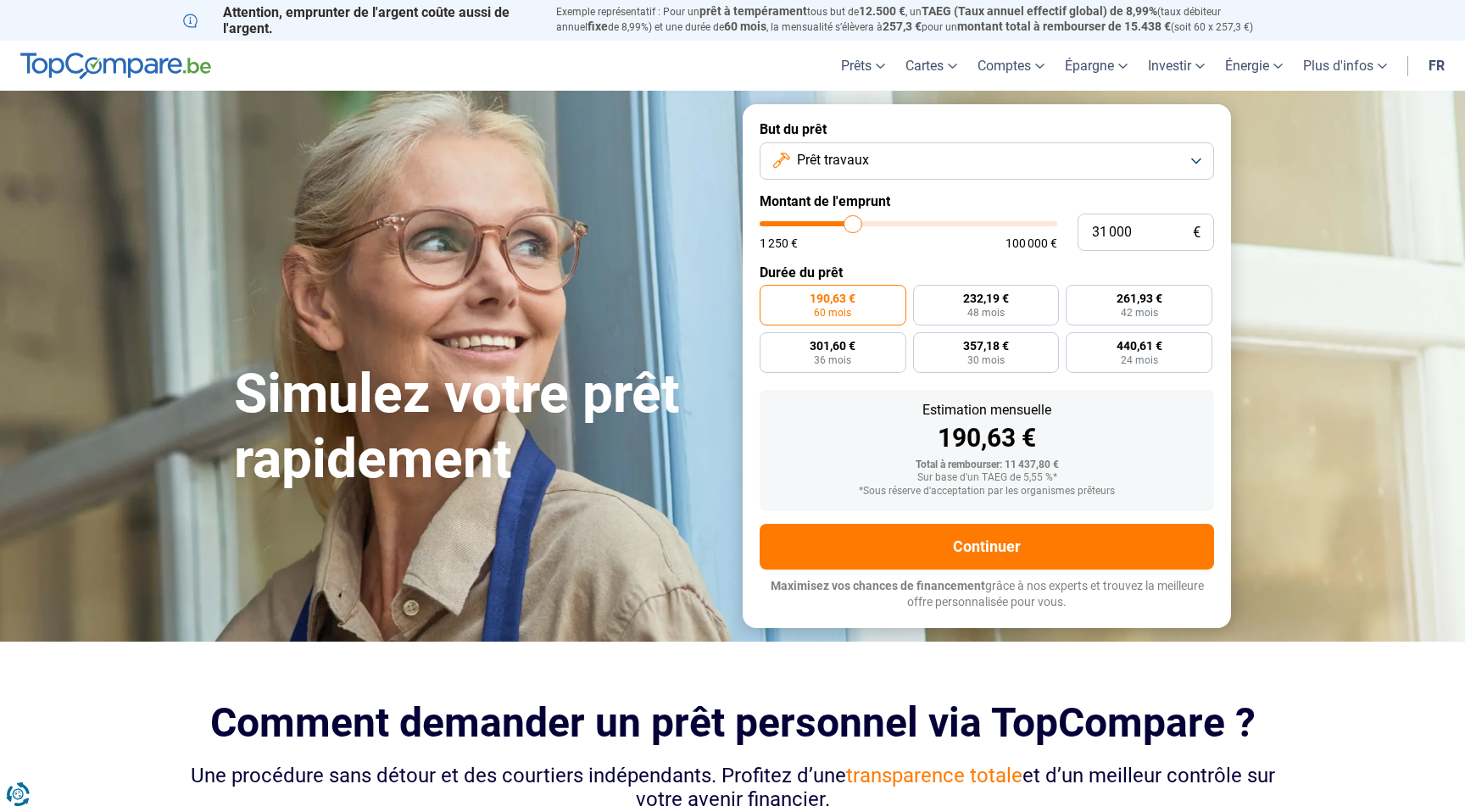
type input "31 250"
type input "31250"
type input "31 500"
type input "31500"
type input "31 750"
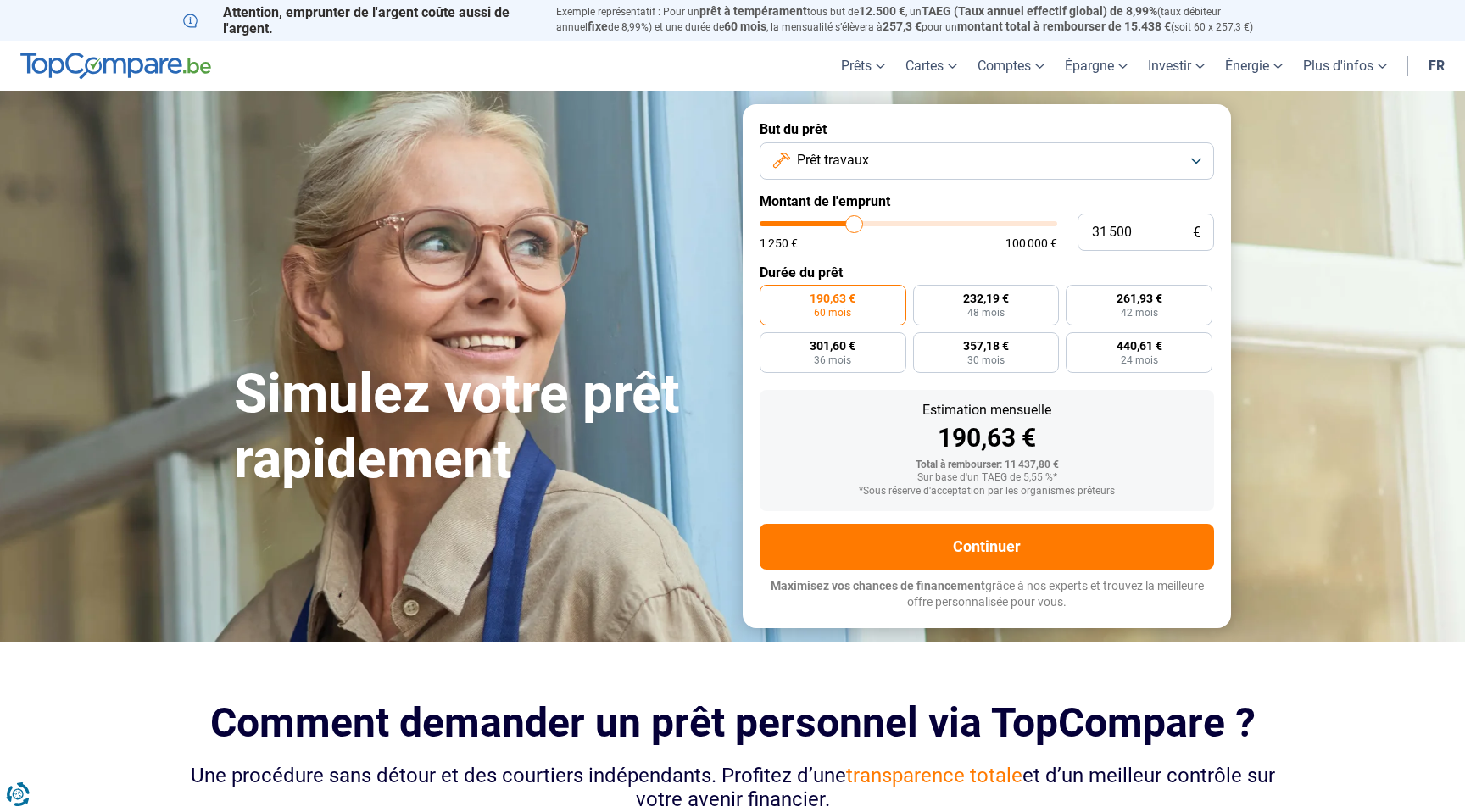
type input "31750"
type input "32 000"
type input "32000"
type input "32 250"
type input "32250"
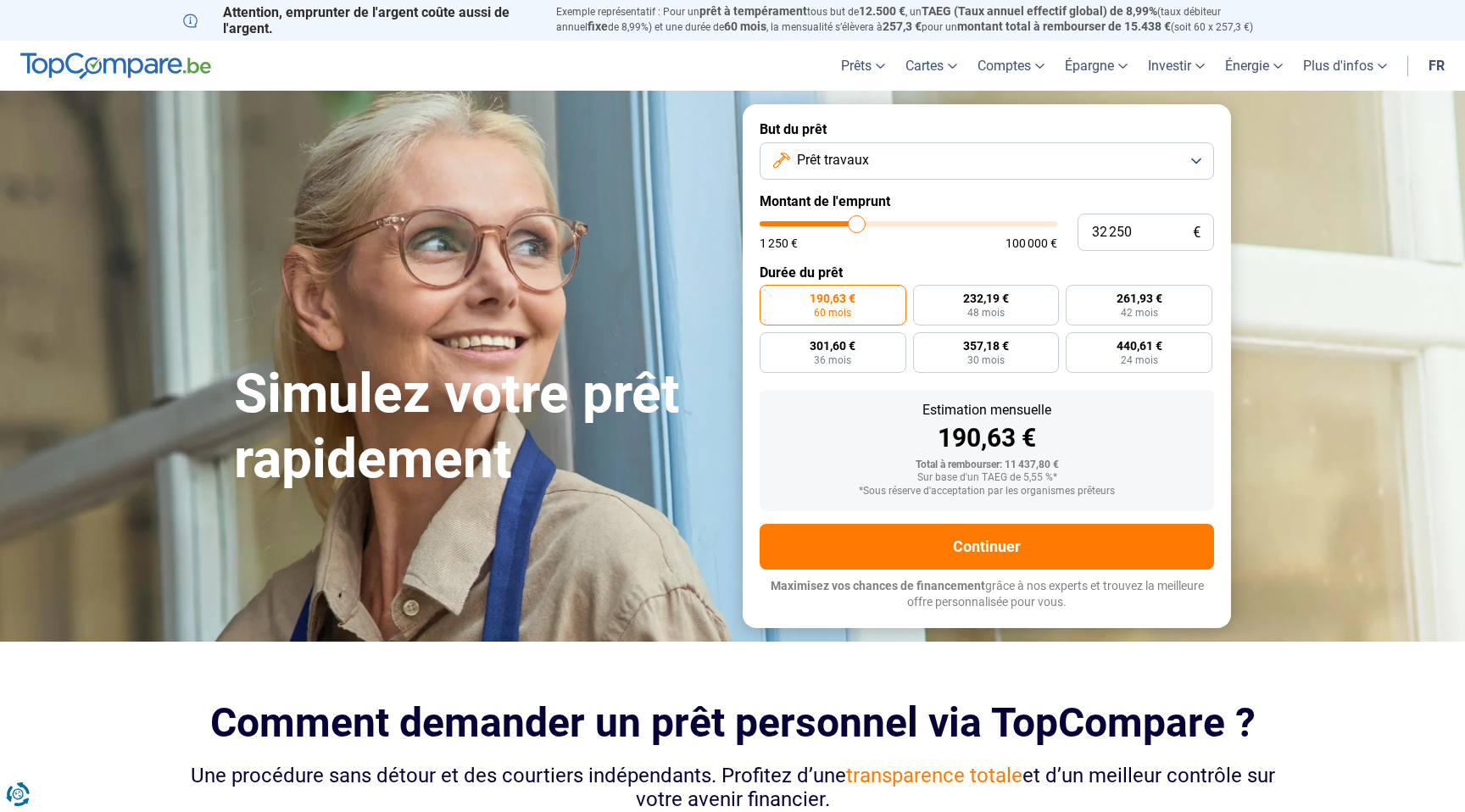
type input "32 500"
type input "32500"
type input "32 750"
type input "32750"
type input "33 000"
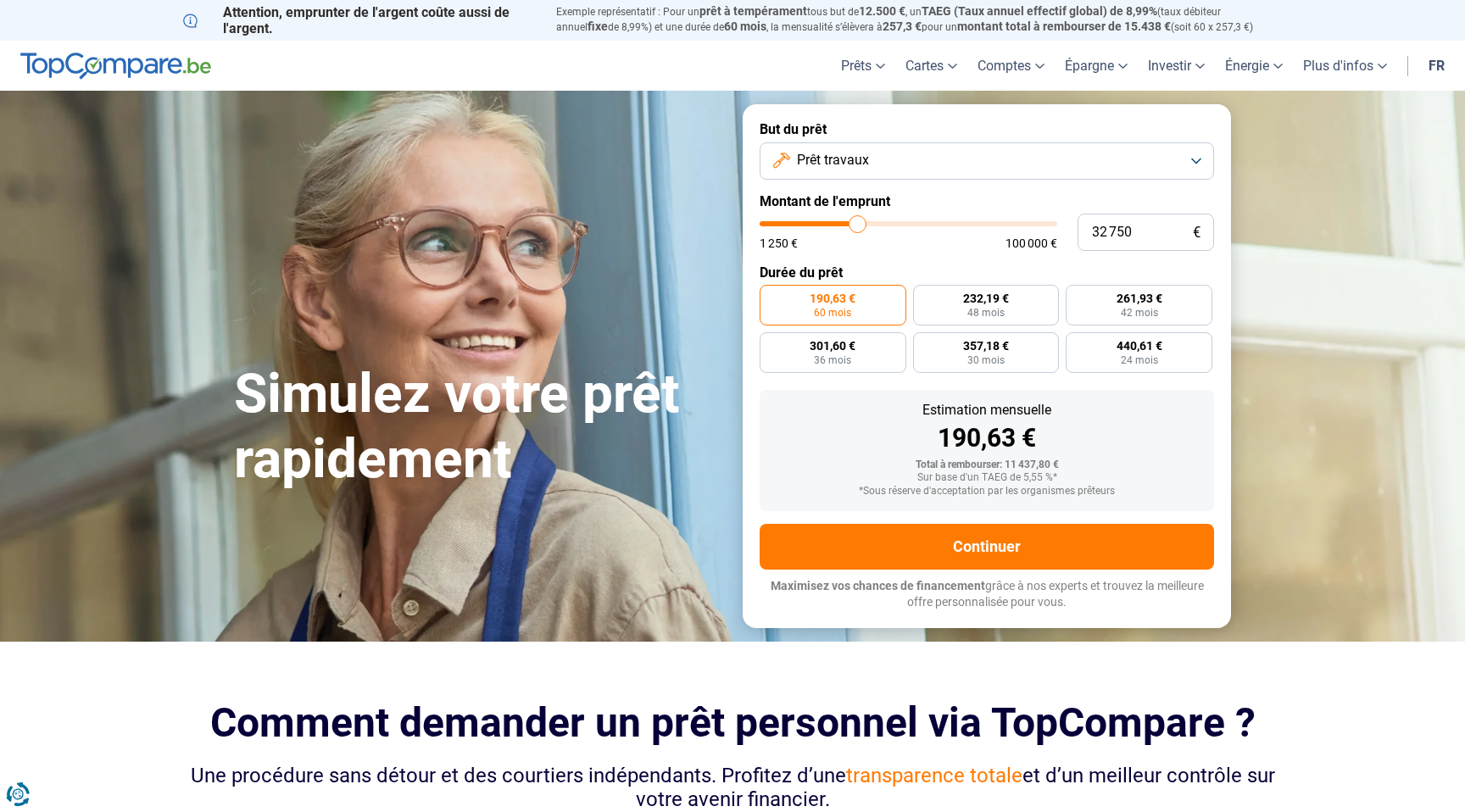
type input "33000"
type input "33 250"
type input "33250"
type input "33 500"
type input "33500"
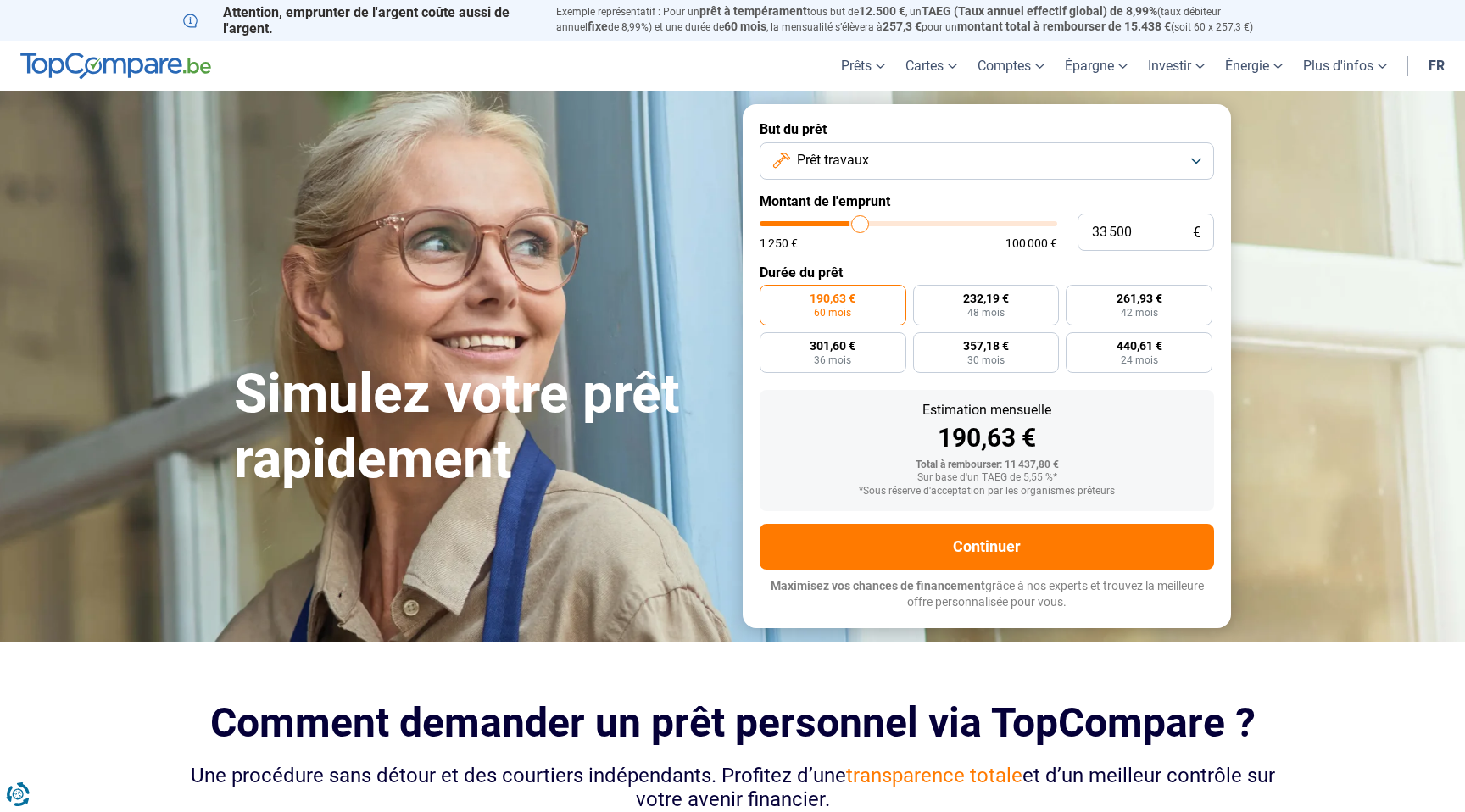
type input "33 750"
type input "33750"
type input "34 000"
type input "34000"
type input "34 250"
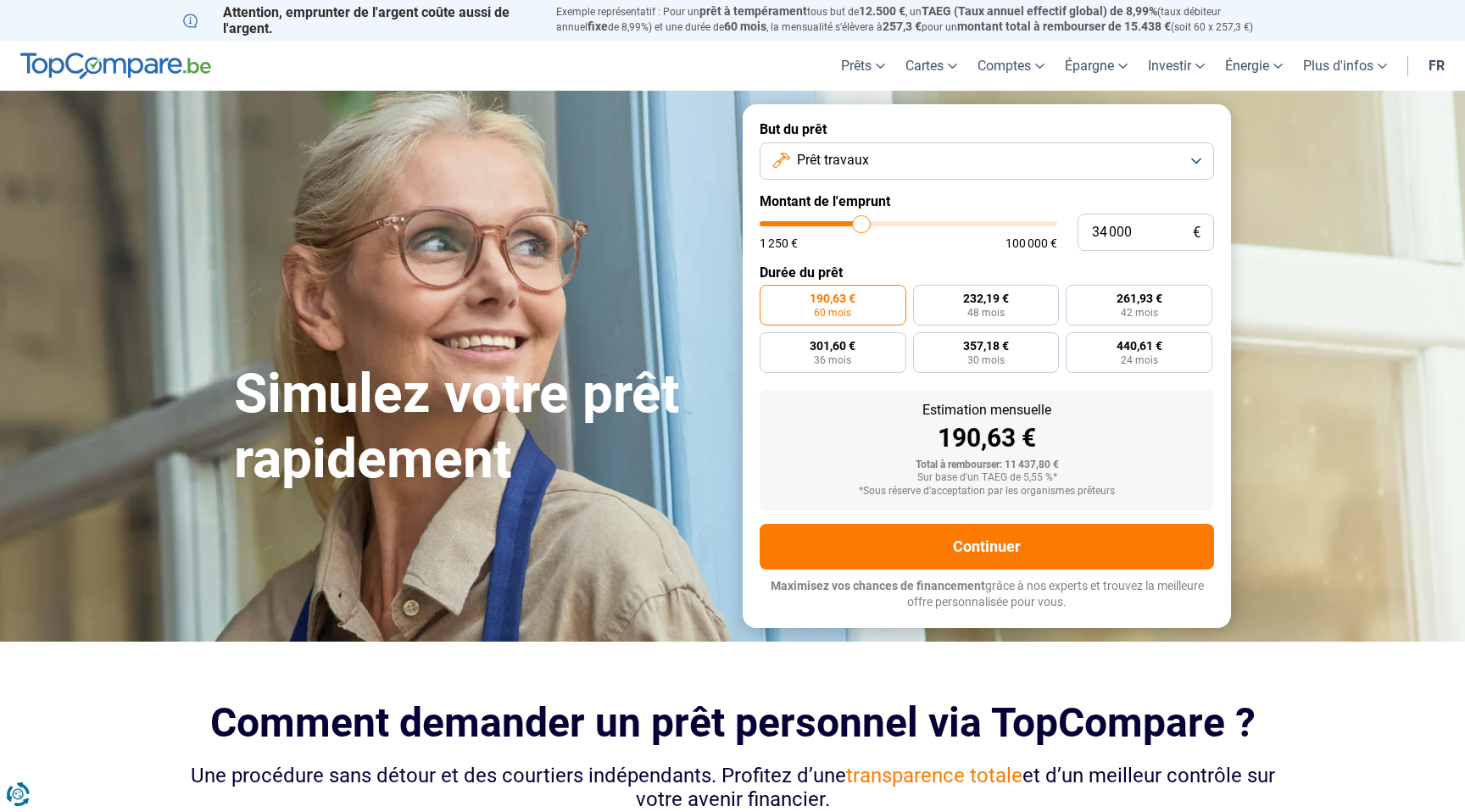
type input "34250"
type input "34 500"
type input "34500"
type input "34 750"
type input "34750"
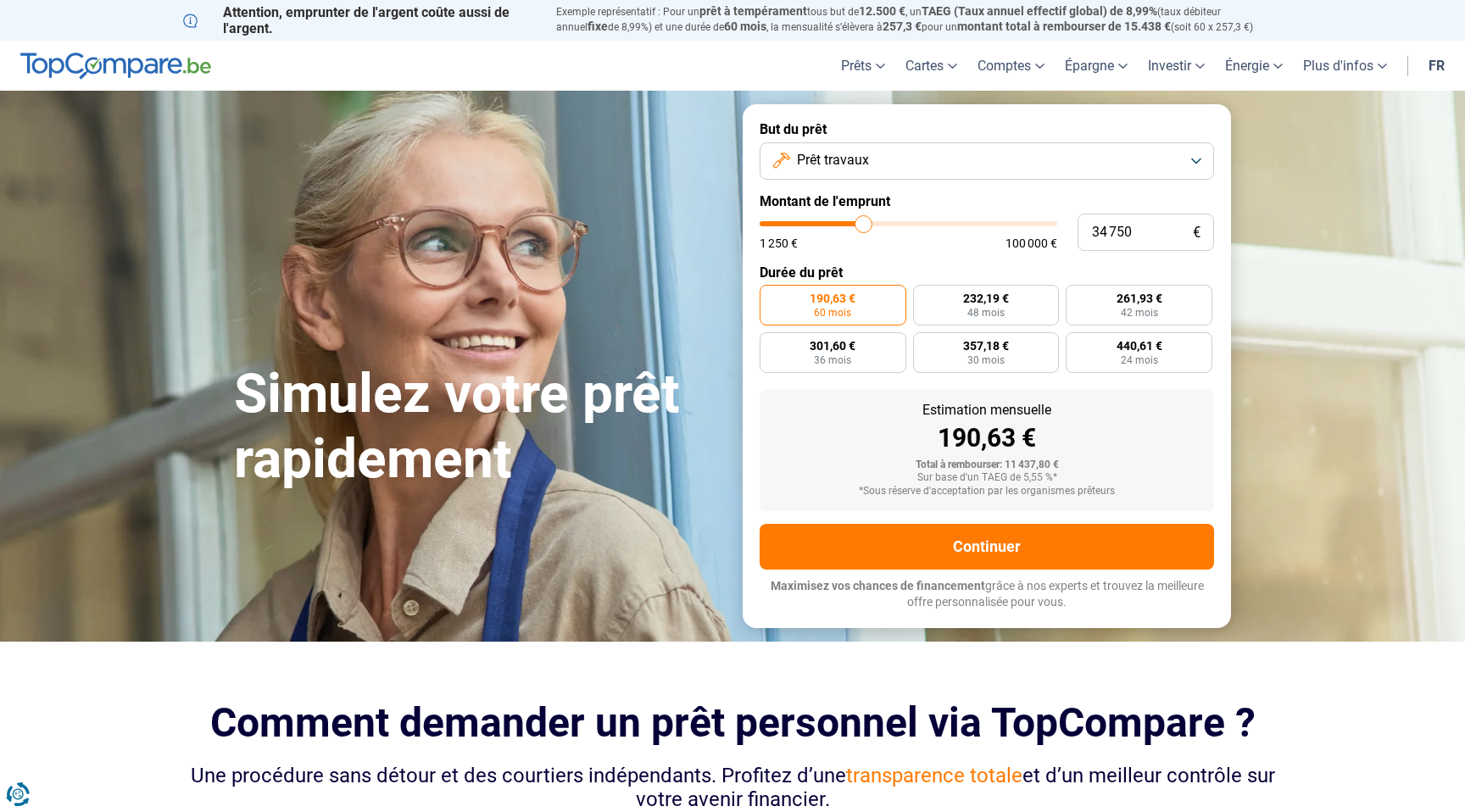
type input "35 000"
type input "35000"
type input "35 250"
type input "35250"
type input "35 500"
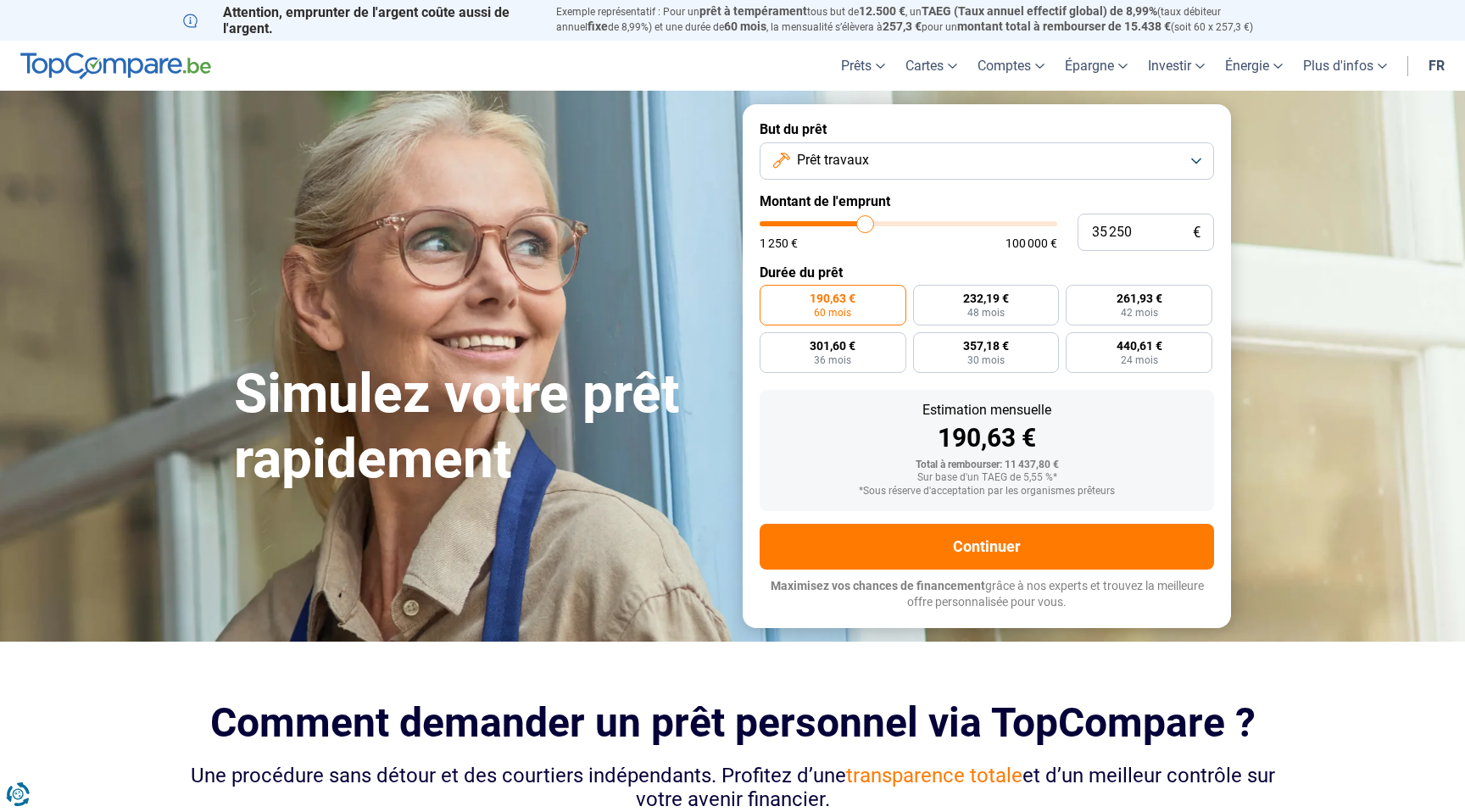
type input "35500"
type input "35 750"
type input "35750"
type input "36 000"
type input "36000"
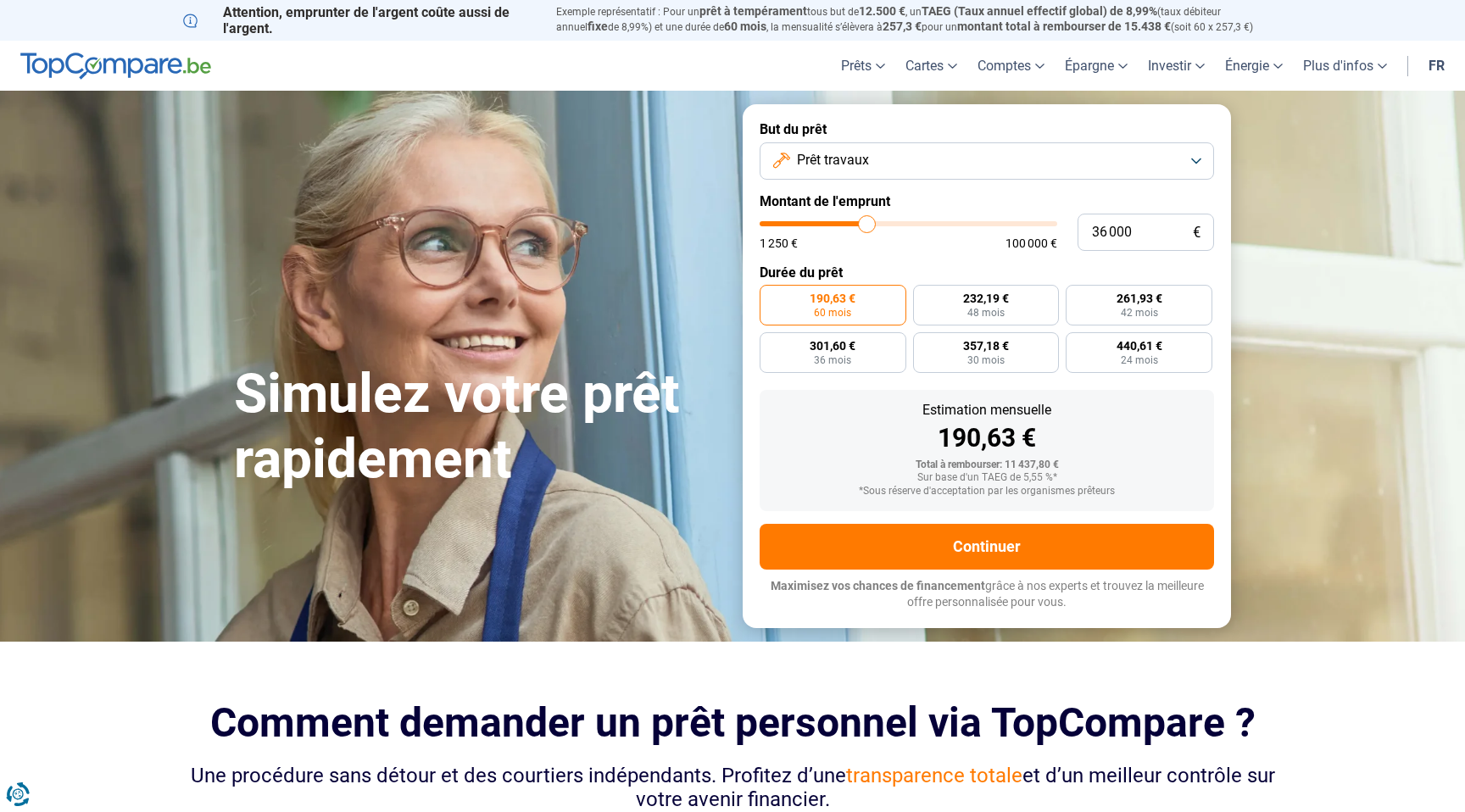
type input "36 250"
type input "36250"
type input "36 500"
type input "36500"
type input "36 750"
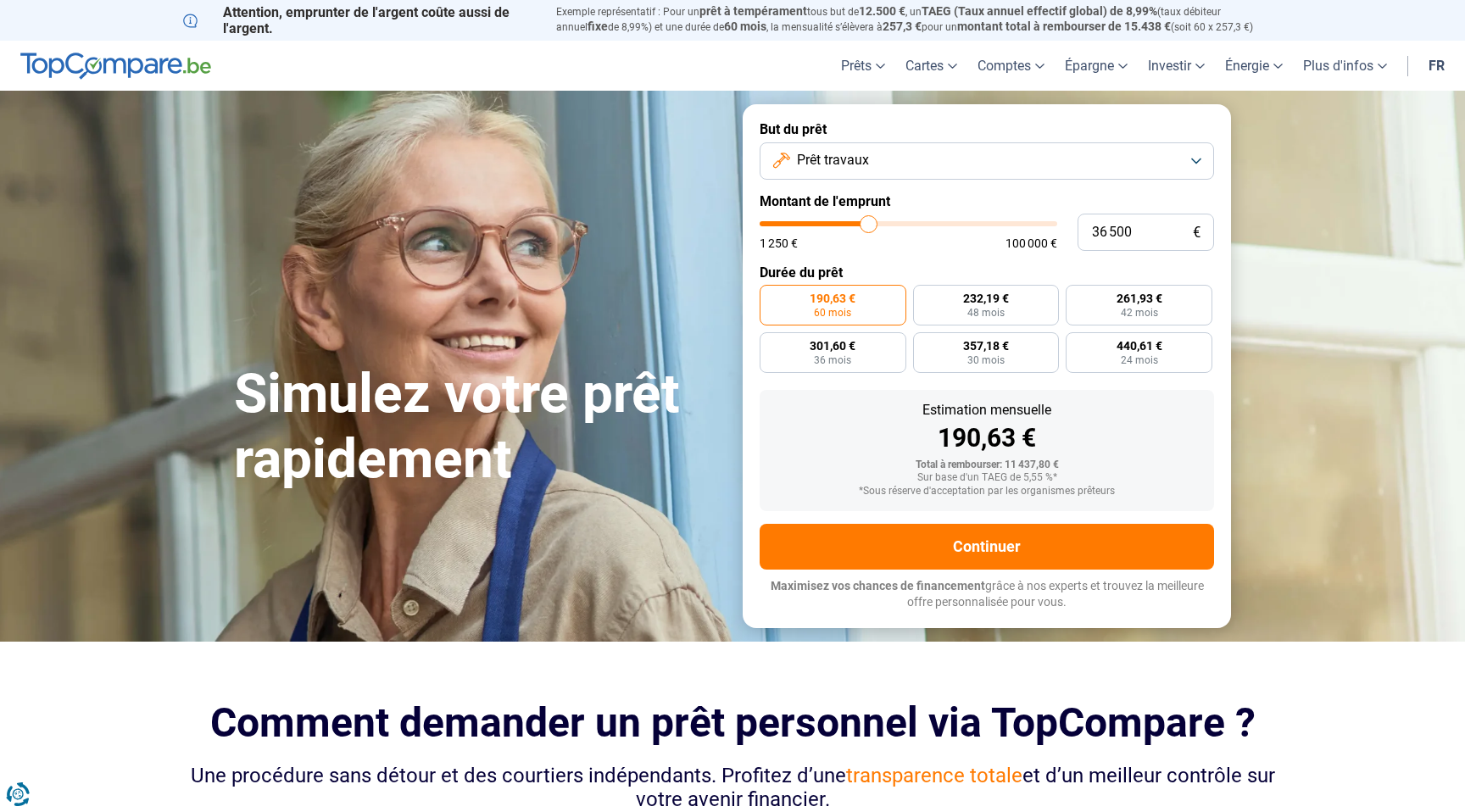
type input "36750"
type input "37 000"
type input "37000"
type input "37 250"
type input "37250"
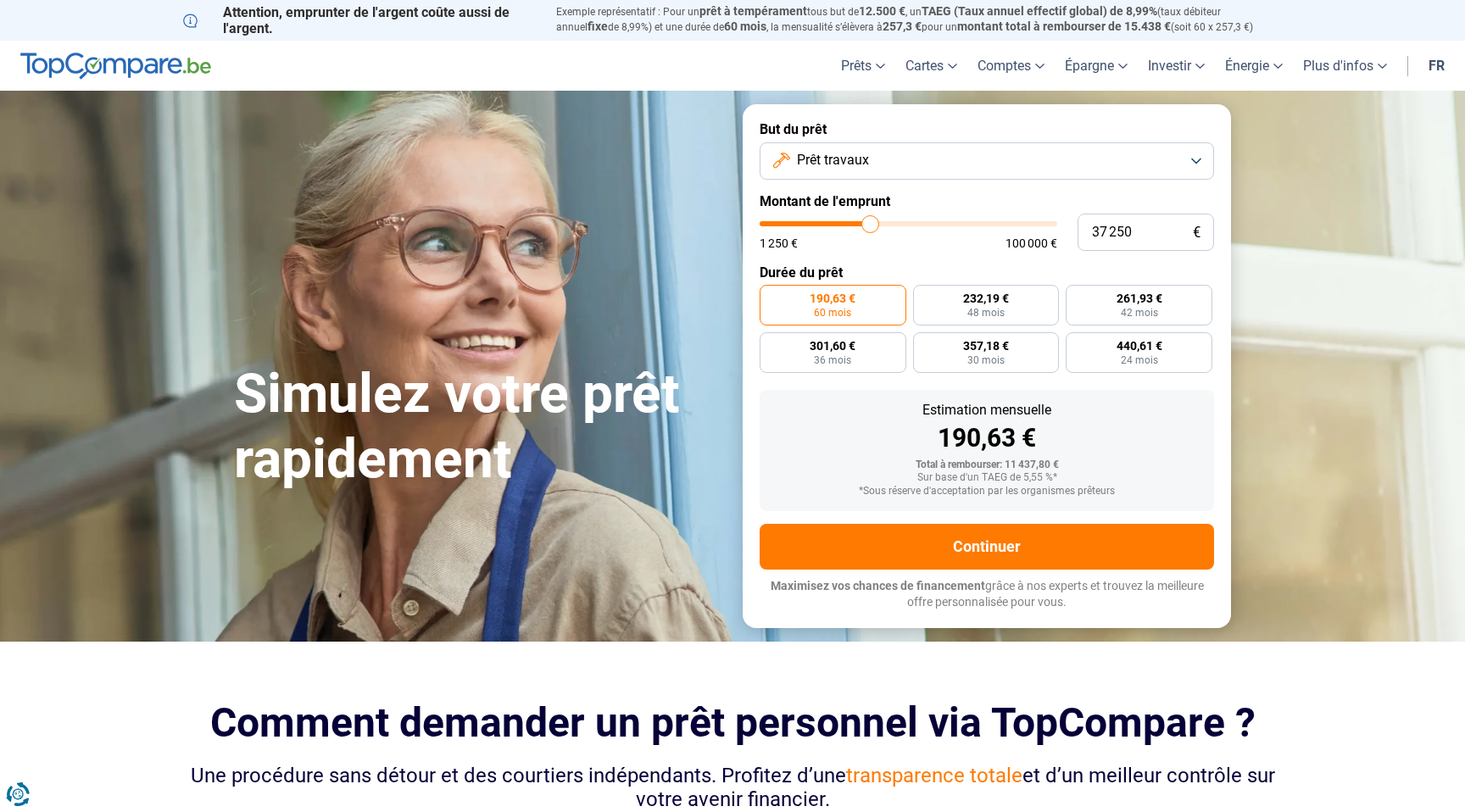
type input "37 750"
type input "37750"
type input "38 000"
type input "38000"
type input "38 250"
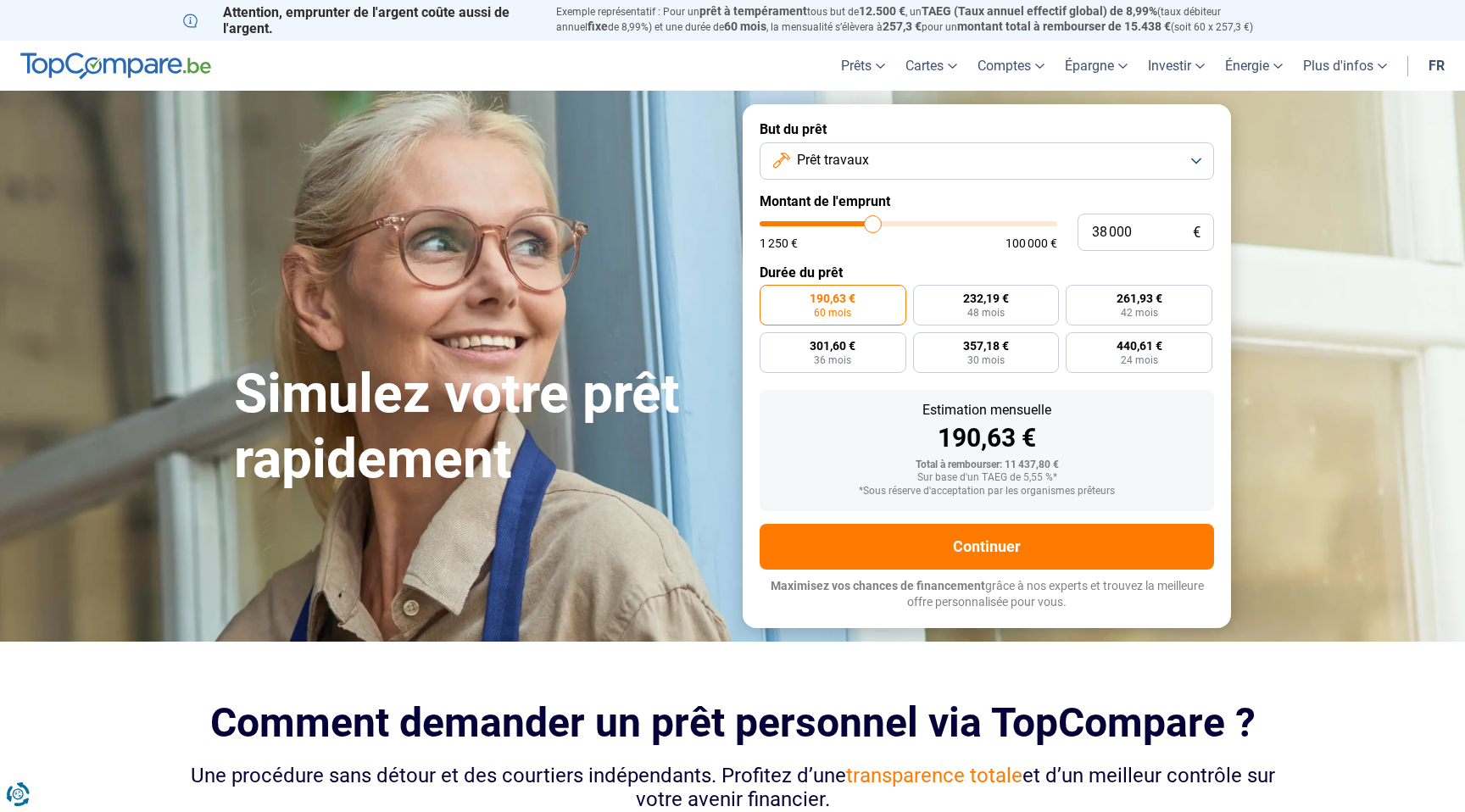
type input "38250"
type input "38 500"
type input "38500"
type input "38 750"
type input "38750"
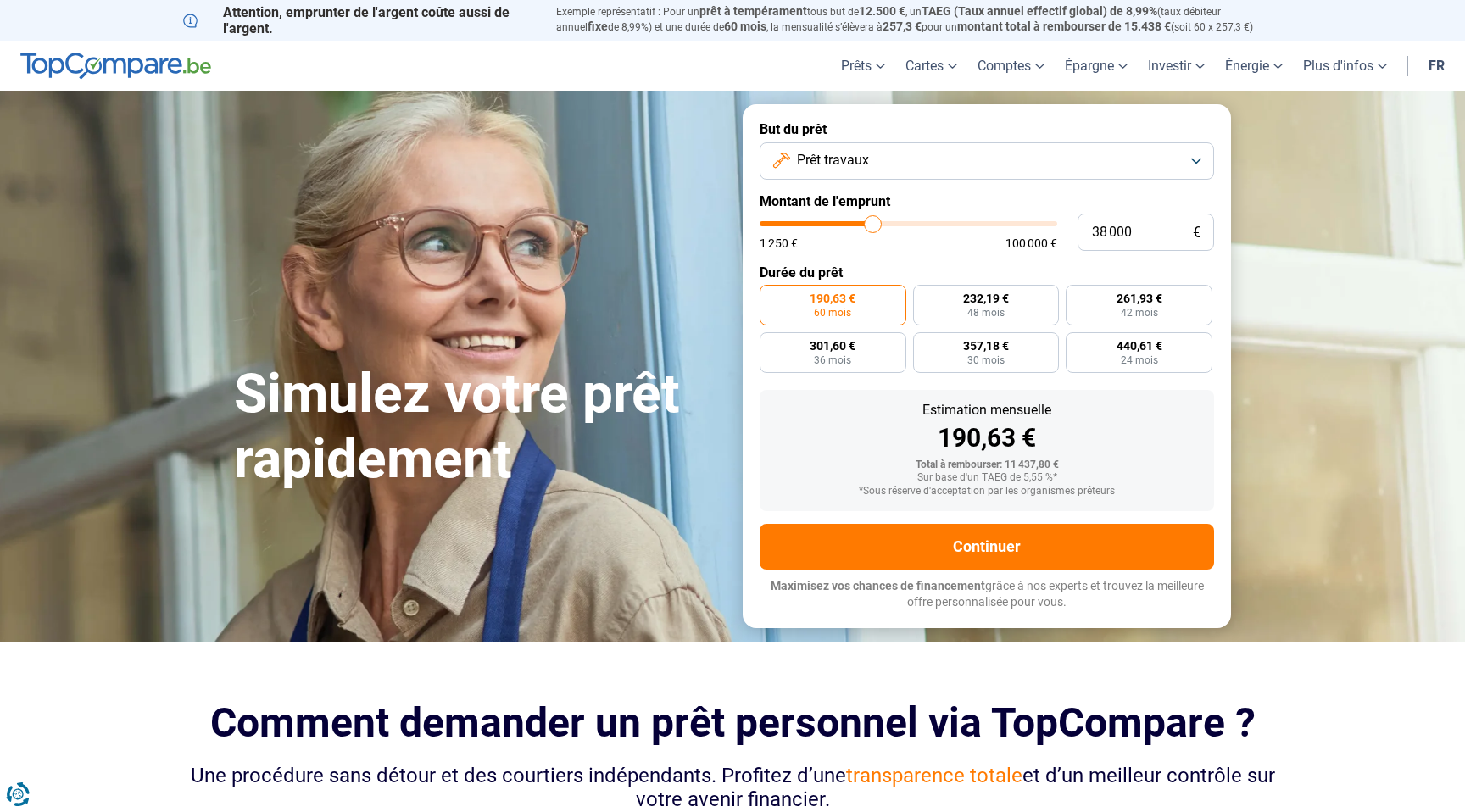
drag, startPoint x: 796, startPoint y: 219, endPoint x: 872, endPoint y: 222, distance: 76.1
click at [872, 222] on input "range" at bounding box center [908, 224] width 297 height 5
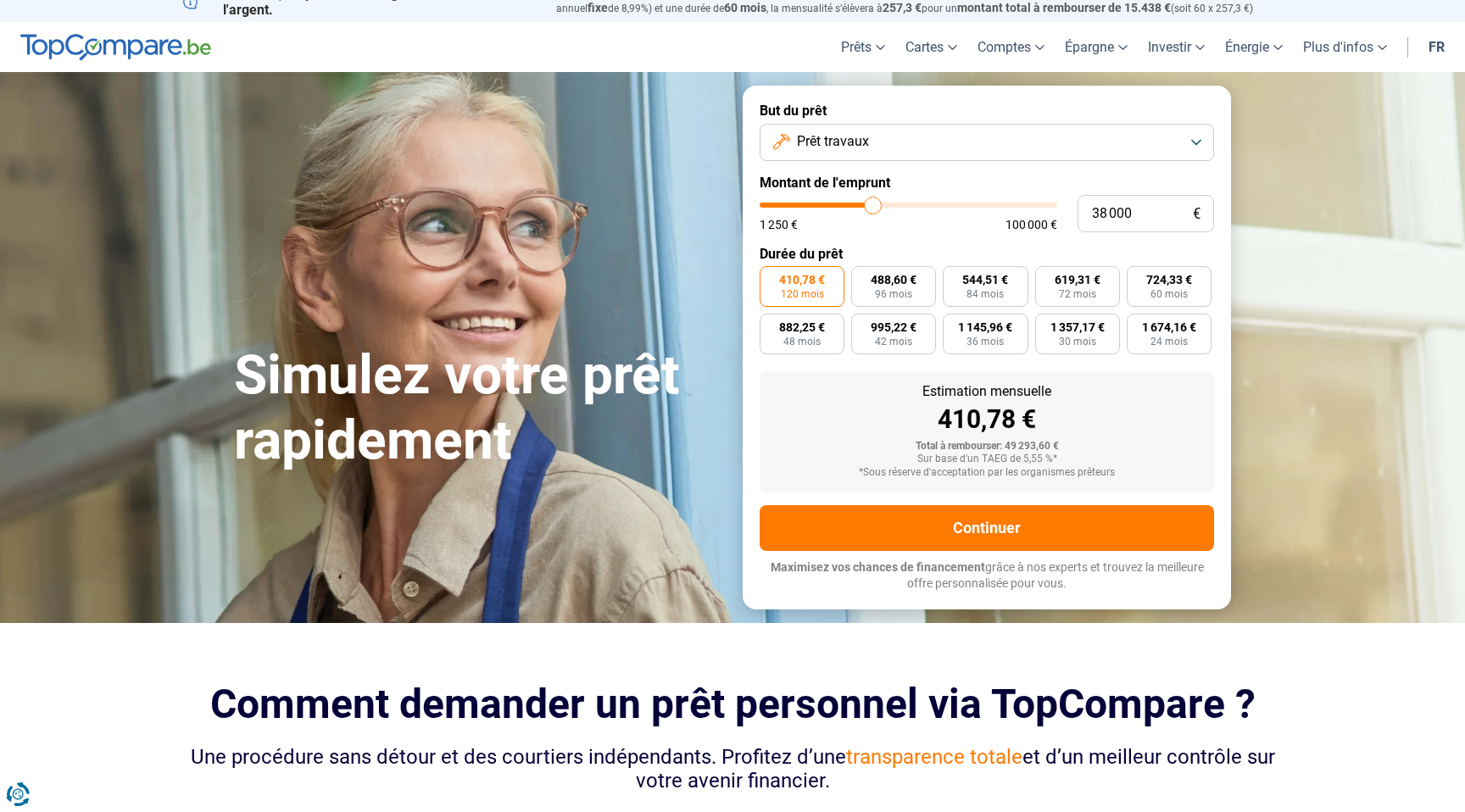
scroll to position [8, 0]
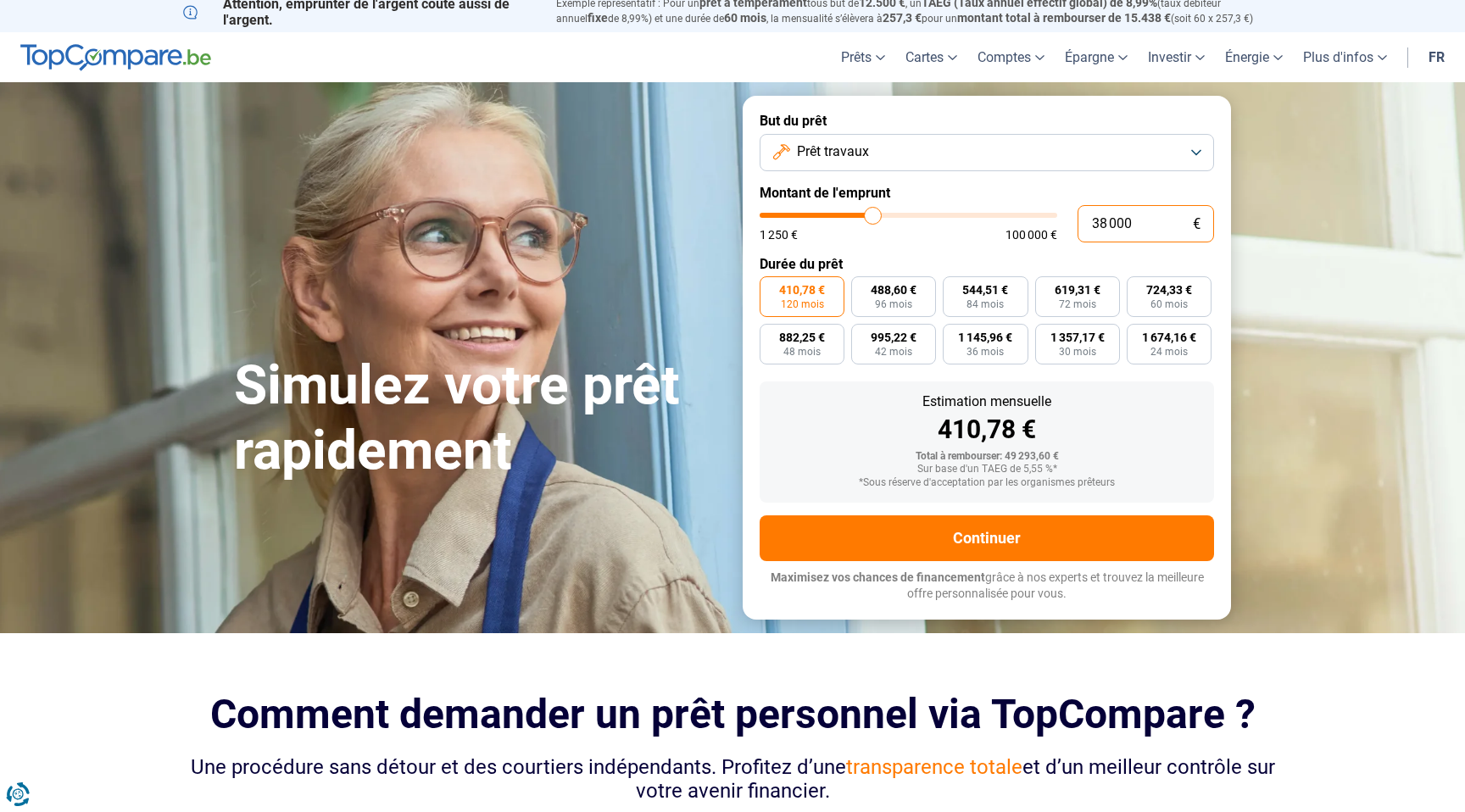
click at [1093, 226] on input "38 000" at bounding box center [1145, 224] width 137 height 37
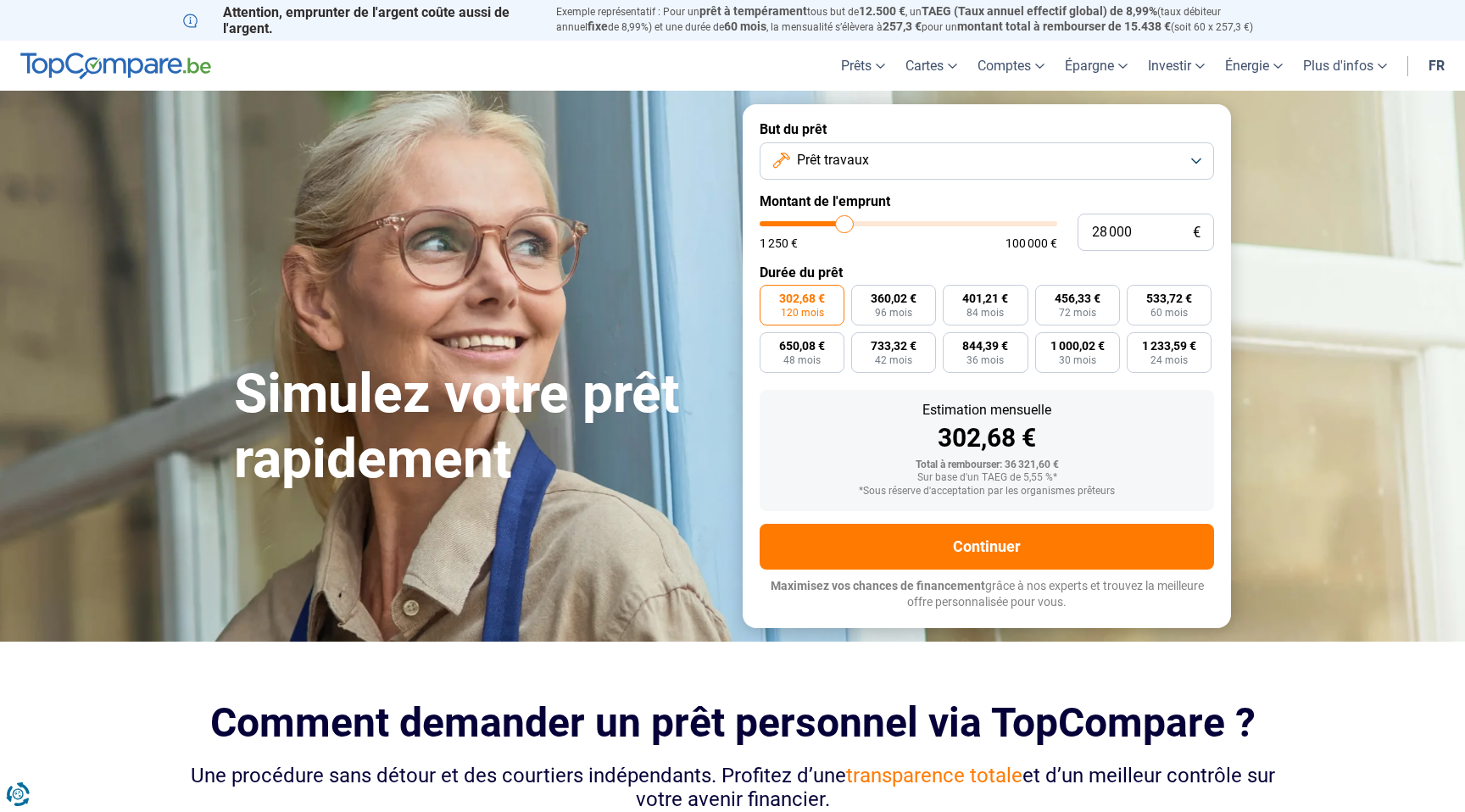
click at [816, 304] on span "302,68 €" at bounding box center [801, 298] width 46 height 12
click at [770, 295] on input "302,68 € 120 mois" at bounding box center [765, 290] width 11 height 11
click at [1068, 308] on span "72 mois" at bounding box center [1078, 312] width 37 height 10
click at [1046, 295] on input "456,33 € 72 mois" at bounding box center [1040, 290] width 11 height 11
click at [814, 310] on span "120 mois" at bounding box center [802, 312] width 43 height 10
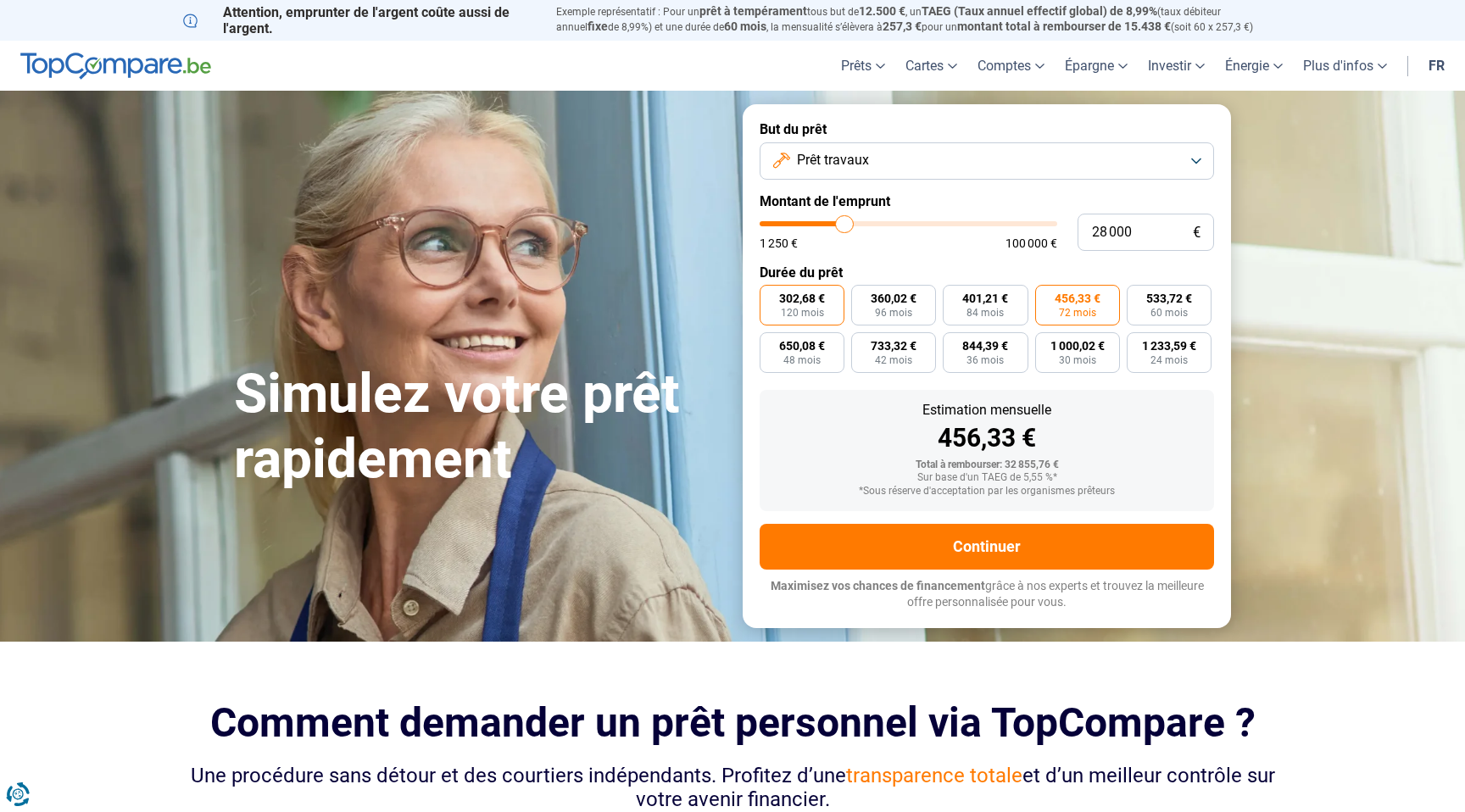
click at [770, 295] on input "302,68 € 120 mois" at bounding box center [765, 290] width 11 height 11
